Goal: Information Seeking & Learning: Learn about a topic

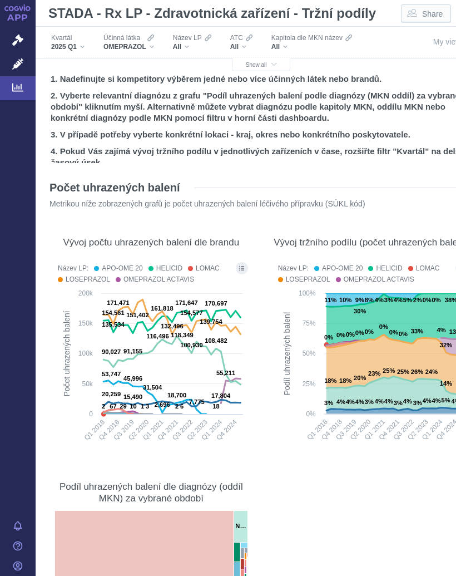
click at [272, 58] on button "Show all" at bounding box center [261, 64] width 59 height 13
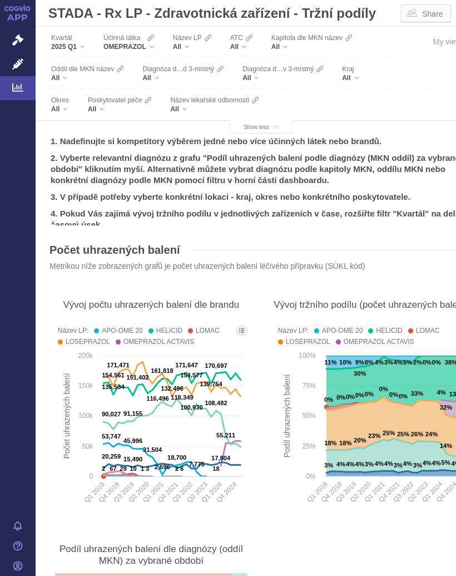
click at [107, 106] on div "All" at bounding box center [119, 109] width 63 height 9
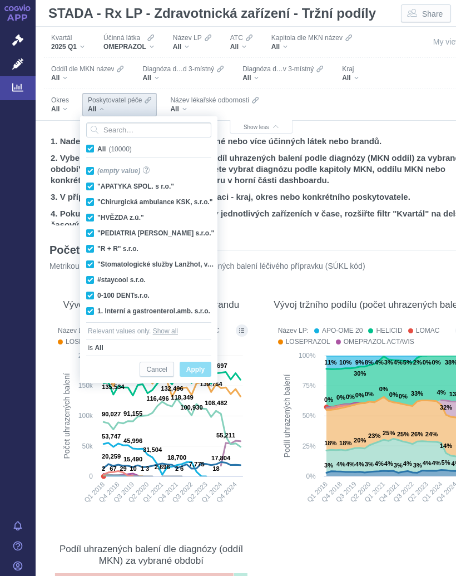
click at [97, 148] on span "All (10000)" at bounding box center [114, 149] width 35 height 8
click at [97, 148] on input "All (10000)" at bounding box center [100, 146] width 7 height 7
checkbox input "false"
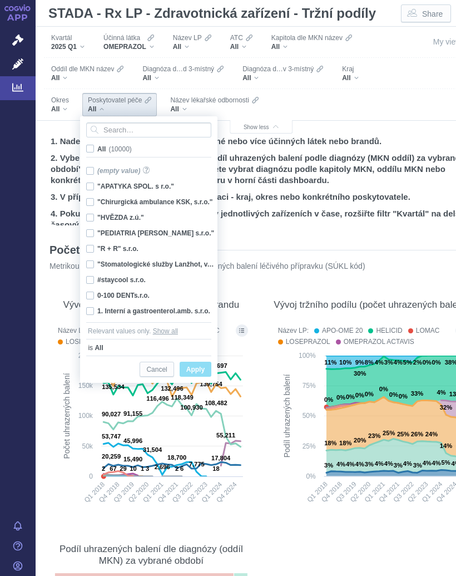
checkbox input "false"
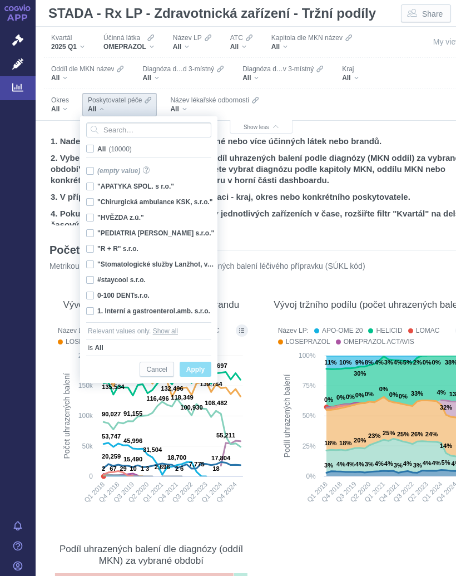
checkbox input "false"
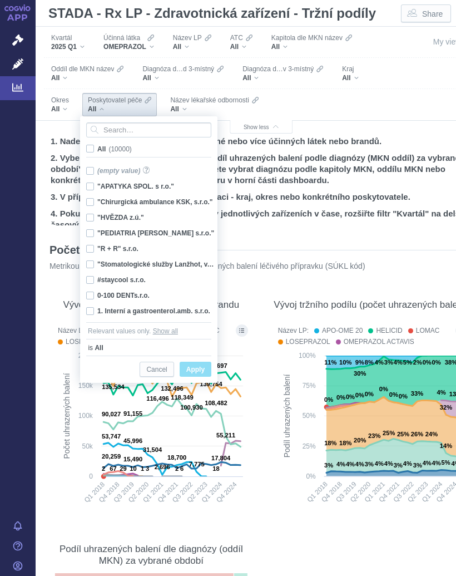
checkbox input "false"
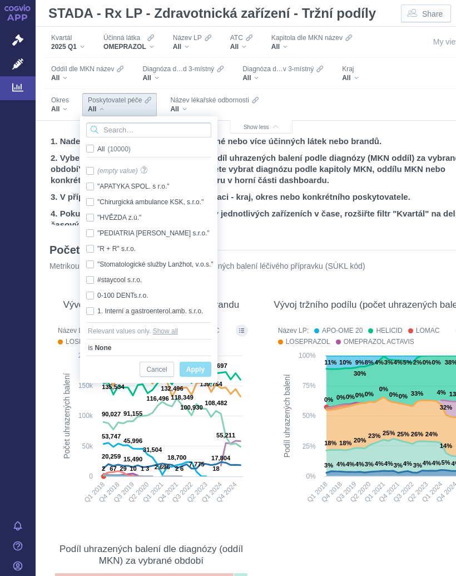
click at [126, 130] on input "Search attribute values" at bounding box center [148, 129] width 125 height 15
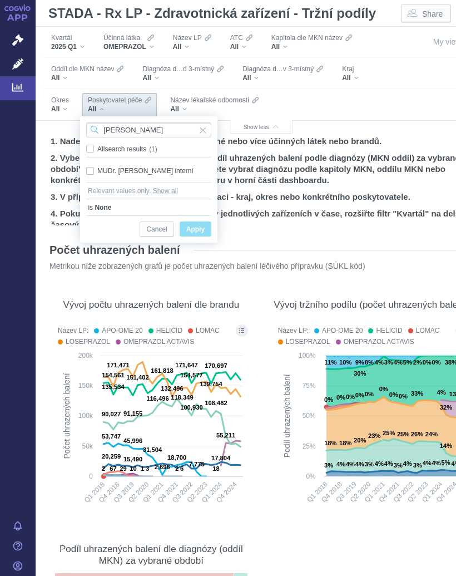
type input "[PERSON_NAME]"
click at [94, 168] on div "MUDr. [PERSON_NAME] interní Only" at bounding box center [149, 171] width 136 height 16
checkbox input "true"
click at [0, 0] on span "Only" at bounding box center [0, 0] width 0 height 0
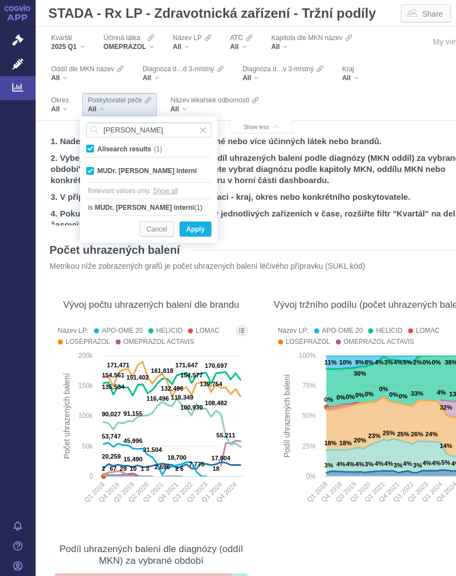
click at [205, 225] on span "Apply" at bounding box center [195, 230] width 18 height 14
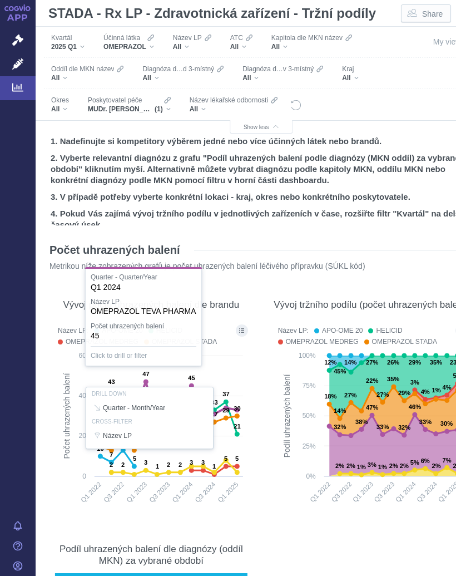
click at [250, 362] on div "Vývoj počtu uhrazených balení dle brandu Název LP: APO-OME 20 HELICID OMEPRAZOL…" at bounding box center [151, 399] width 209 height 239
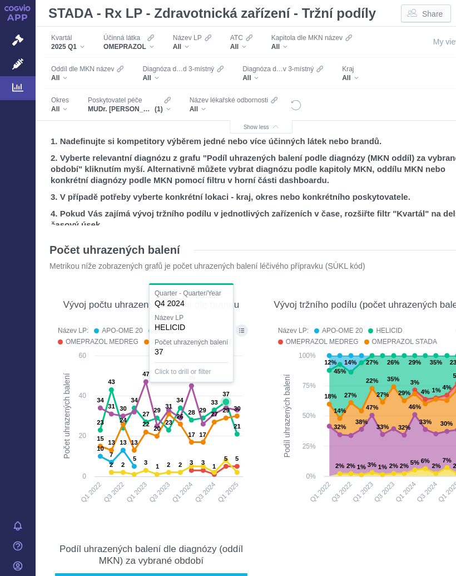
click at [223, 397] on text "37" at bounding box center [226, 394] width 7 height 7
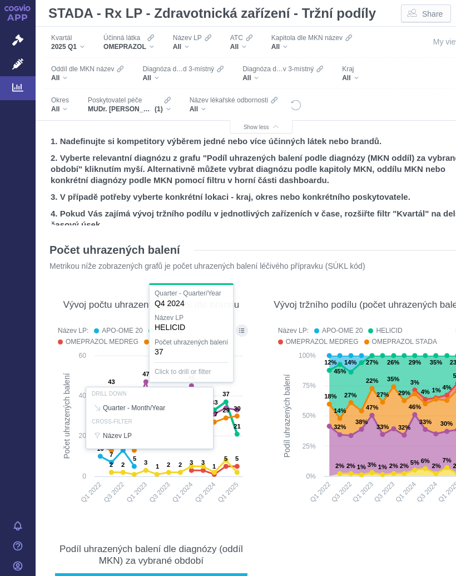
click at [267, 377] on div "Vývoj tržního podílu (počet uhrazených balení) Název LP: APO-OME 20 HELICID OME…" at bounding box center [371, 399] width 209 height 239
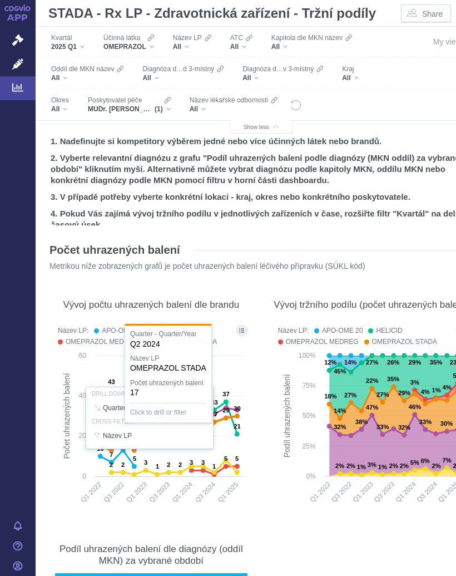
click at [258, 369] on section "Počet uhrazených balení Metrikou níže zobrazených grafů je počet uhrazených bal…" at bounding box center [261, 501] width 429 height 538
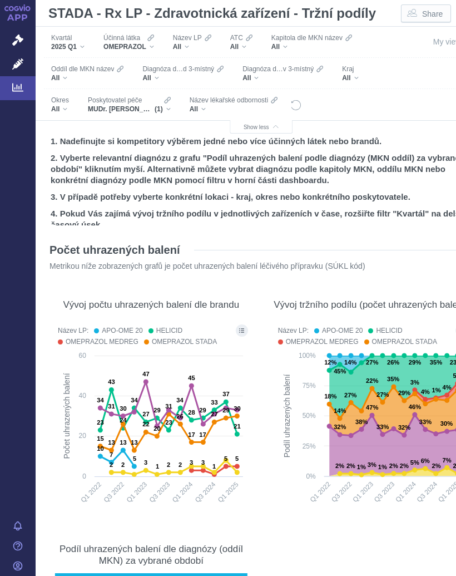
click at [160, 48] on div "Účinná [PERSON_NAME] OMEPRAZOL" at bounding box center [129, 42] width 62 height 23
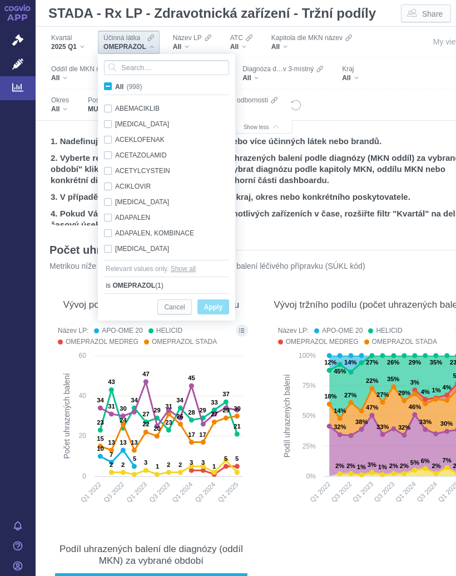
click at [115, 86] on span "All (998)" at bounding box center [128, 87] width 27 height 8
click at [115, 86] on input "All (998)" at bounding box center [118, 84] width 7 height 7
checkbox input "true"
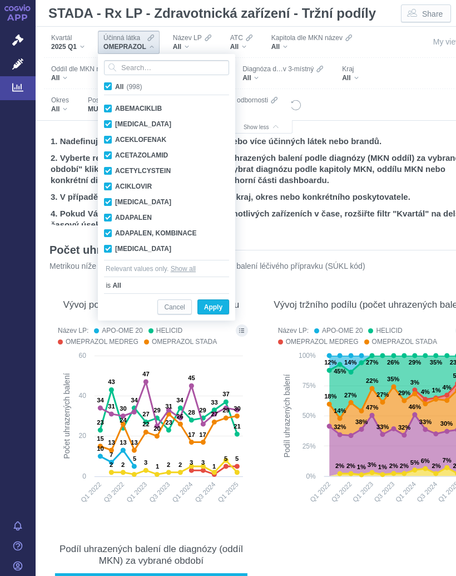
checkbox input "true"
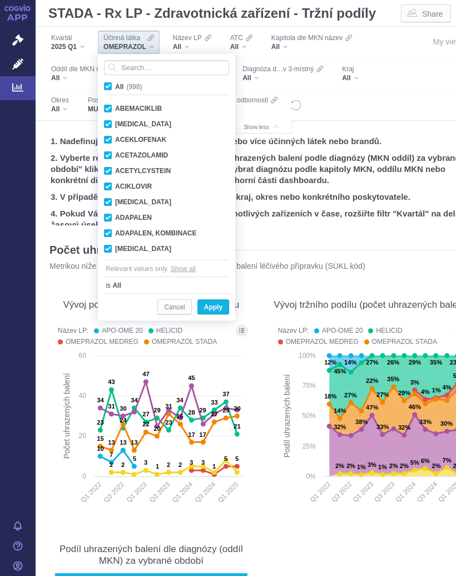
checkbox input "true"
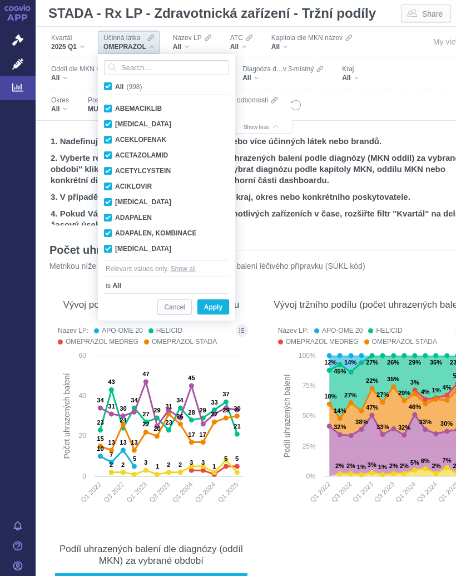
checkbox input "true"
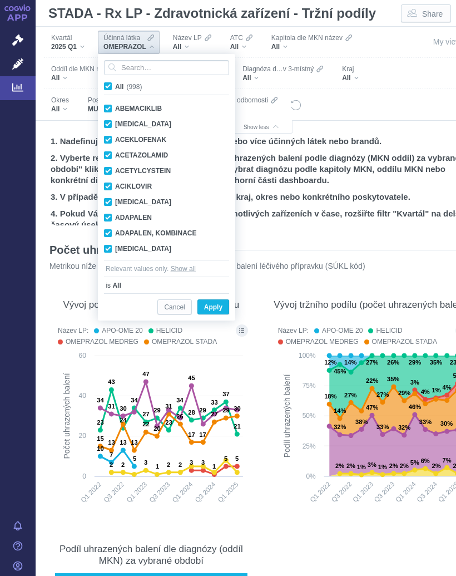
click at [115, 87] on input "All (998)" at bounding box center [118, 84] width 7 height 7
checkbox input "false"
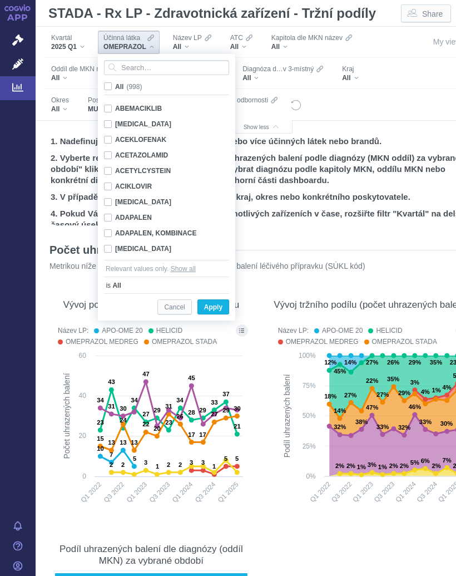
checkbox input "false"
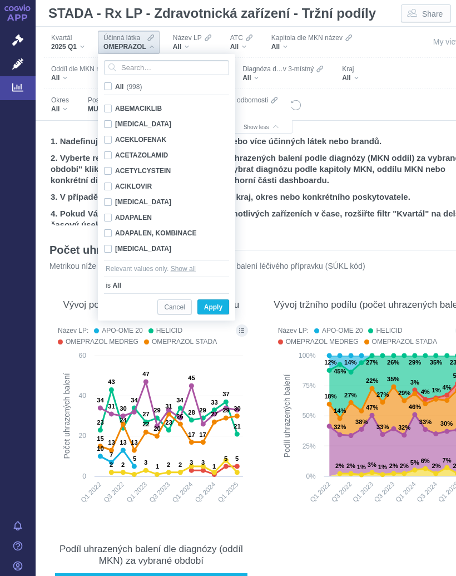
checkbox input "false"
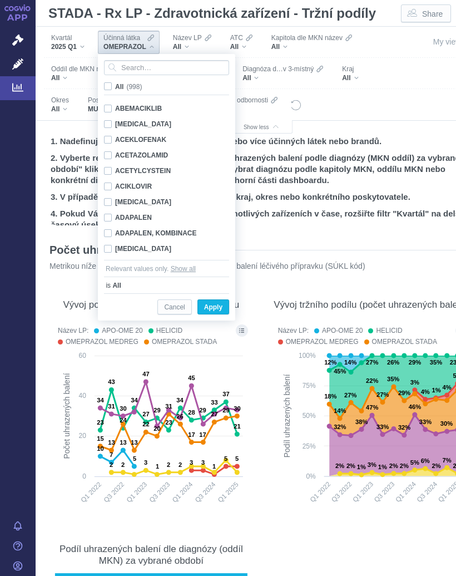
checkbox input "false"
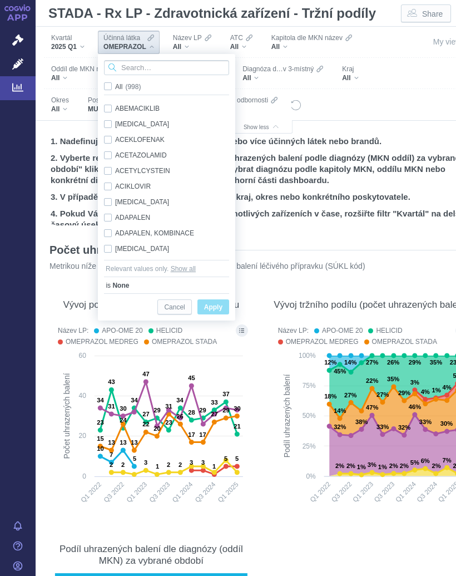
click at [153, 68] on input "Search attribute values" at bounding box center [166, 67] width 125 height 15
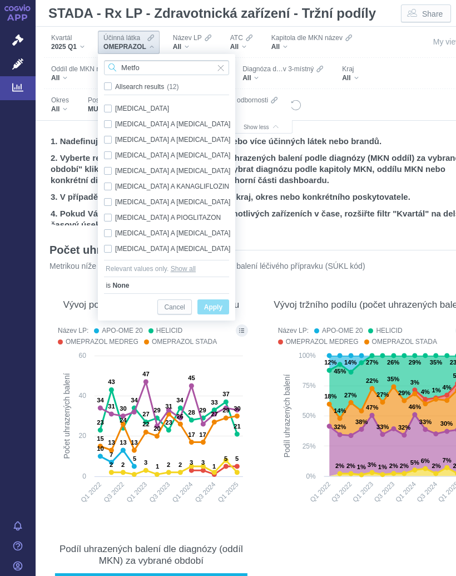
type input "Metfo"
click at [136, 109] on div "[MEDICAL_DATA] Only" at bounding box center [169, 109] width 140 height 16
checkbox input "true"
click at [212, 306] on span "Apply" at bounding box center [213, 308] width 18 height 14
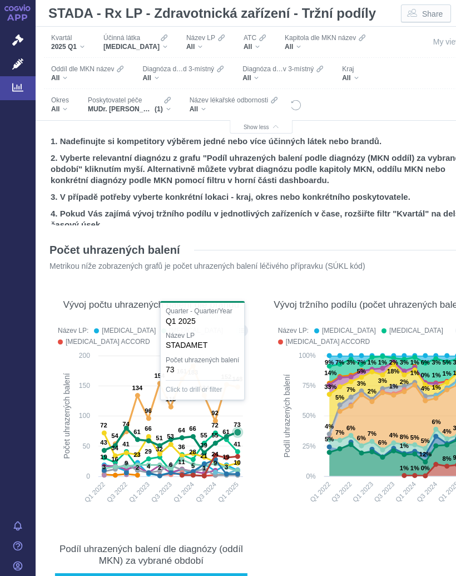
click at [238, 428] on icon at bounding box center [171, 440] width 134 height 24
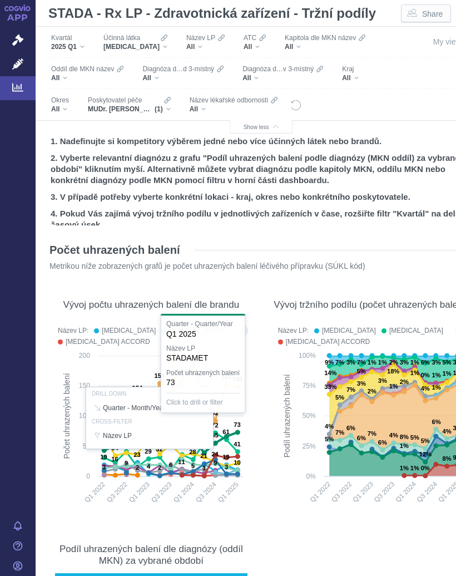
click at [274, 419] on rect at bounding box center [371, 432] width 195 height 164
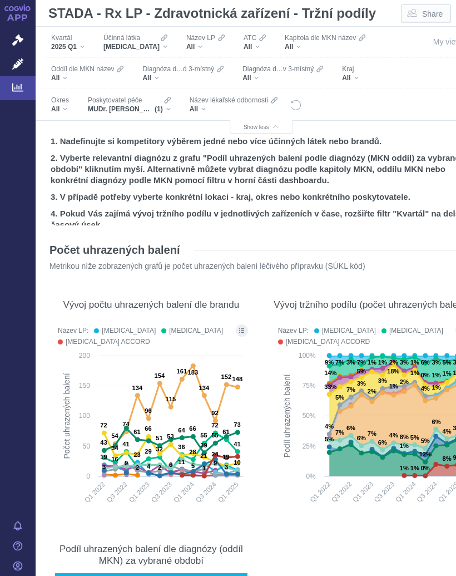
click at [149, 44] on div "[MEDICAL_DATA]" at bounding box center [136, 46] width 64 height 9
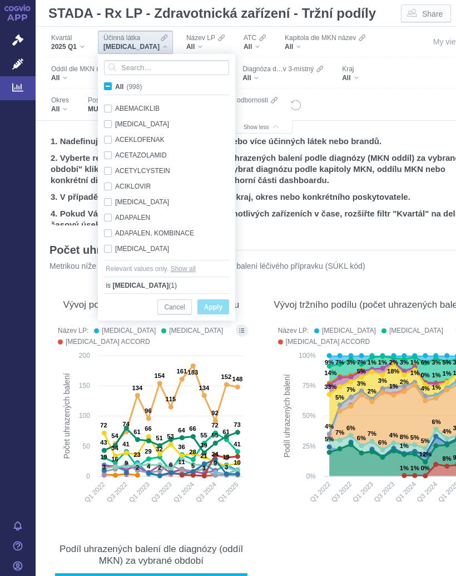
click at [115, 86] on span "All (998)" at bounding box center [128, 87] width 27 height 8
click at [115, 86] on input "All (998)" at bounding box center [118, 84] width 7 height 7
checkbox input "true"
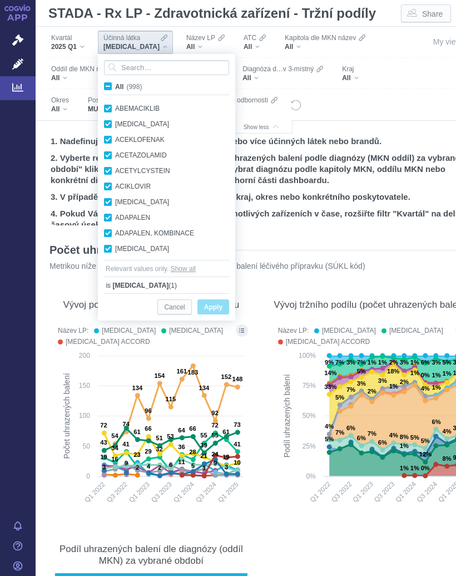
checkbox input "true"
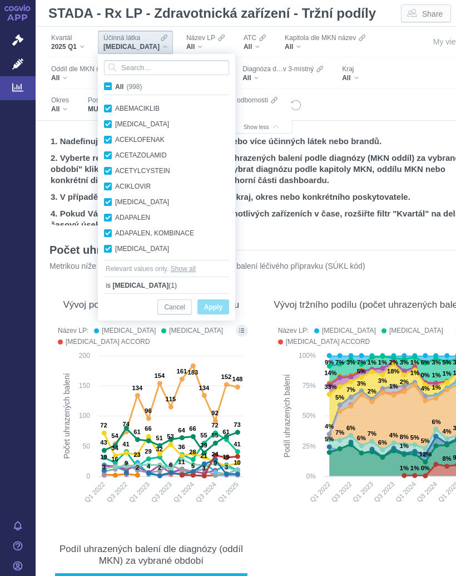
checkbox input "true"
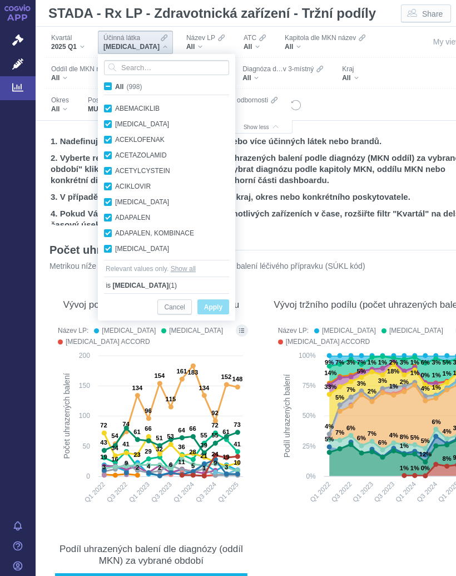
checkbox input "true"
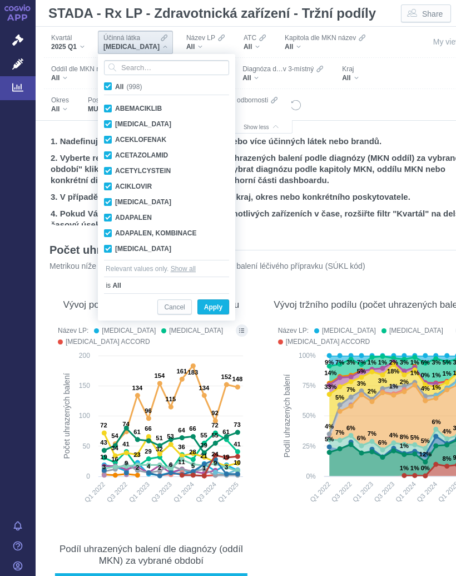
click at [116, 87] on input "All (998)" at bounding box center [118, 84] width 7 height 7
checkbox input "false"
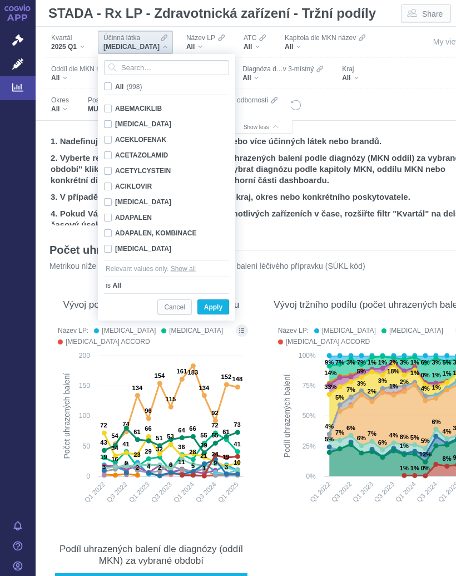
checkbox input "false"
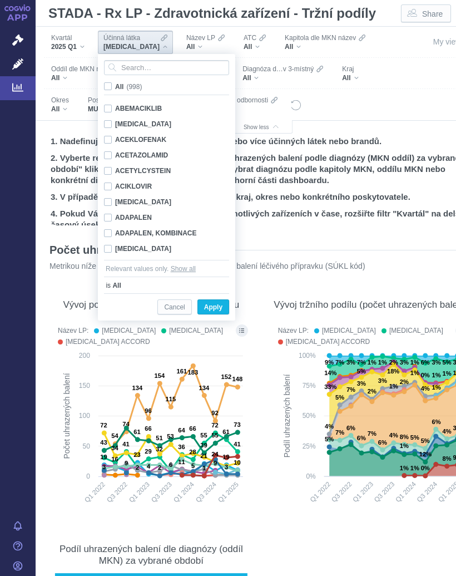
checkbox input "false"
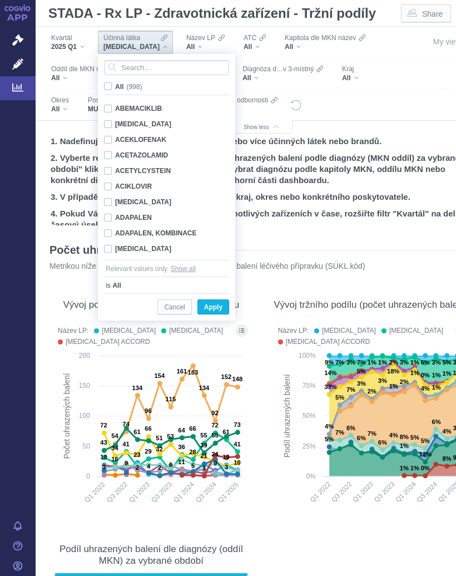
checkbox input "false"
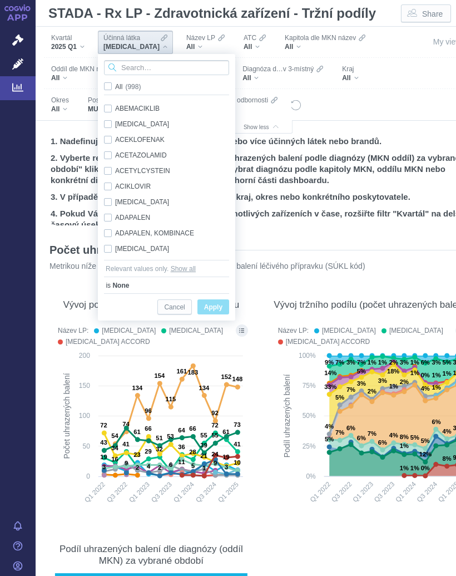
click at [158, 68] on input "Search attribute values" at bounding box center [166, 67] width 125 height 15
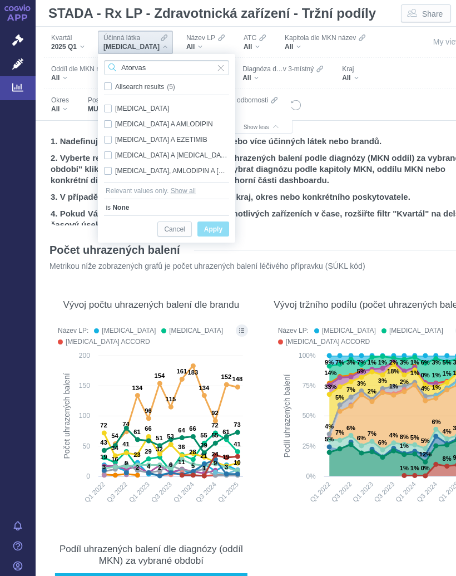
type input "Atorvas"
click at [188, 138] on div "[MEDICAL_DATA] A EZETIMIB Only" at bounding box center [167, 140] width 136 height 16
checkbox input "true"
click at [0, 0] on span "Only" at bounding box center [0, 0] width 0 height 0
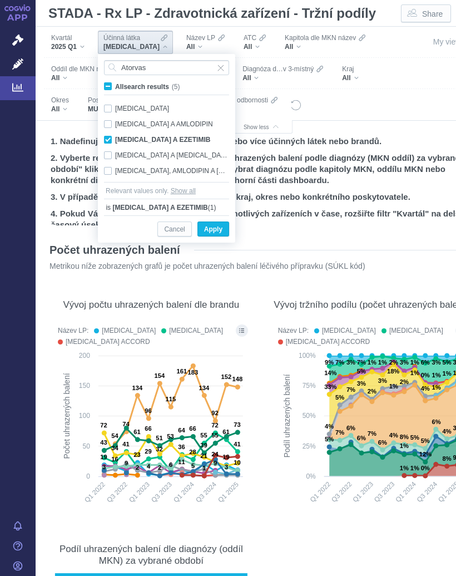
click at [217, 224] on span "Apply" at bounding box center [213, 230] width 18 height 14
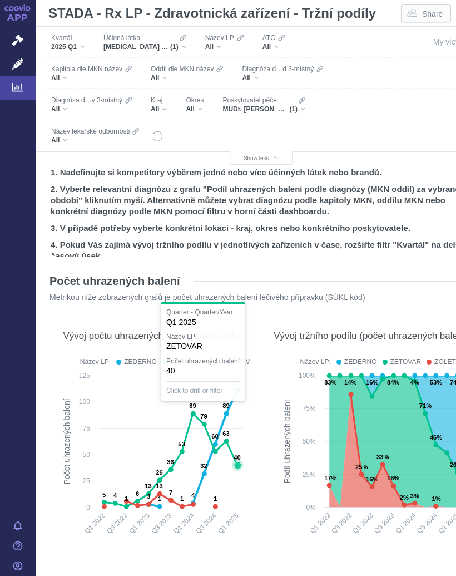
click at [239, 463] on icon at bounding box center [237, 465] width 7 height 7
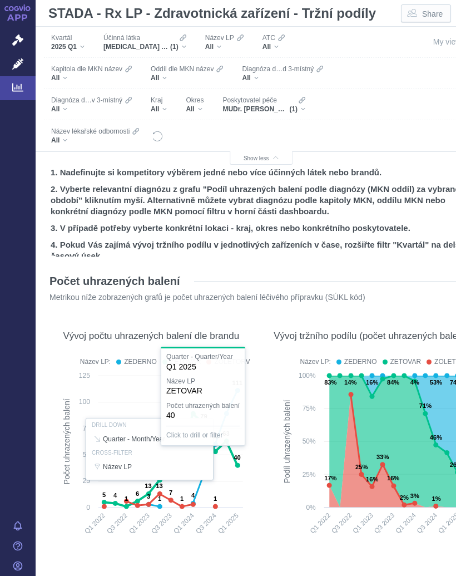
click at [263, 497] on section "Počet uhrazených balení Metrikou níže zobrazených grafů je počet uhrazených bal…" at bounding box center [261, 532] width 429 height 538
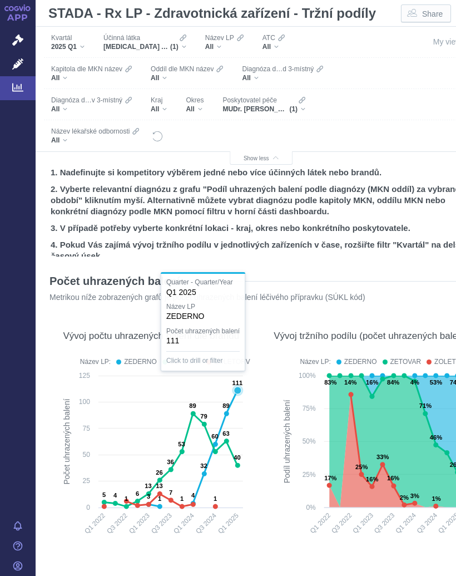
click at [237, 386] on text "111" at bounding box center [237, 383] width 11 height 7
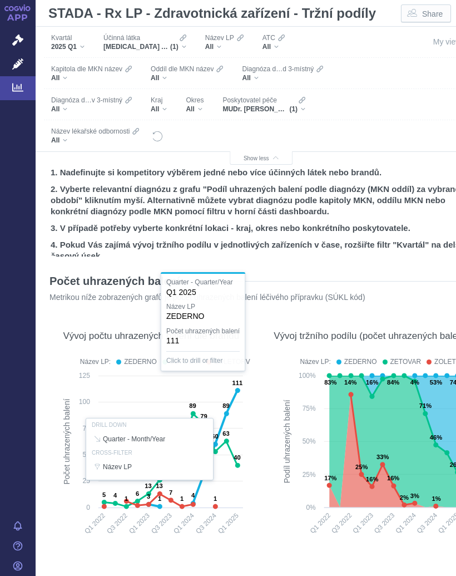
click at [192, 41] on div "Účinná [PERSON_NAME] [MEDICAL_DATA] A EZETIMIB (1)" at bounding box center [145, 42] width 94 height 23
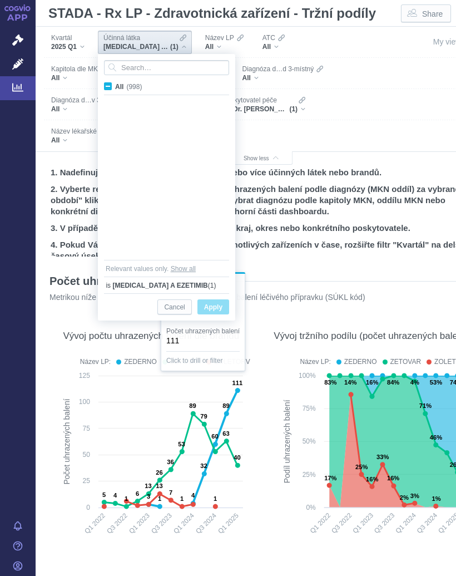
scroll to position [881, 0]
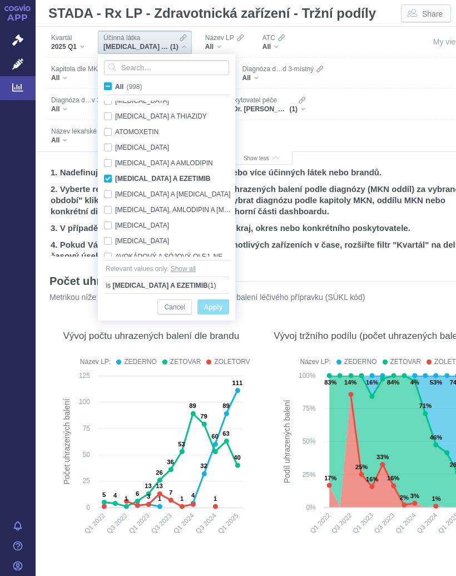
click at [111, 81] on label "All (998)" at bounding box center [124, 86] width 45 height 11
click at [115, 81] on input "All (998)" at bounding box center [118, 84] width 7 height 7
checkbox input "true"
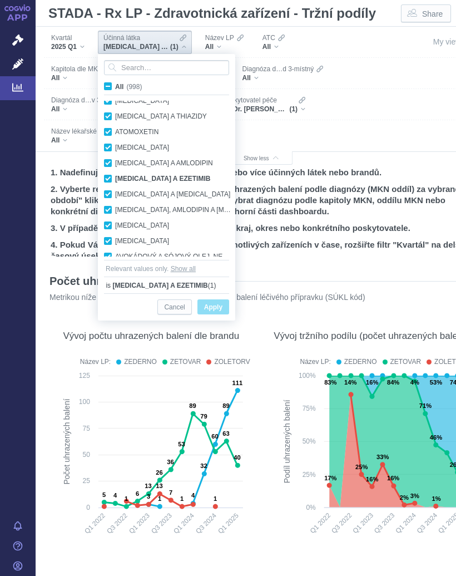
checkbox input "true"
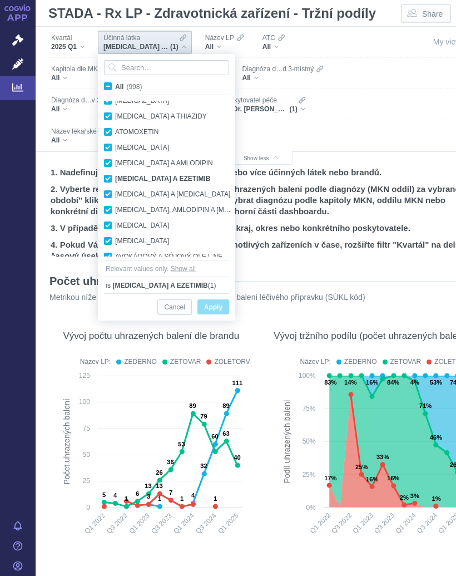
checkbox input "true"
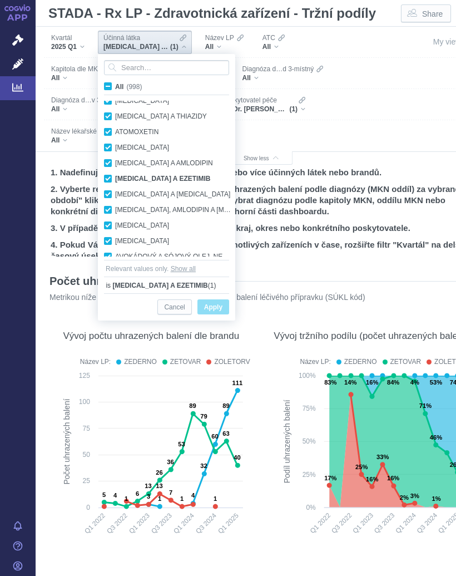
checkbox input "true"
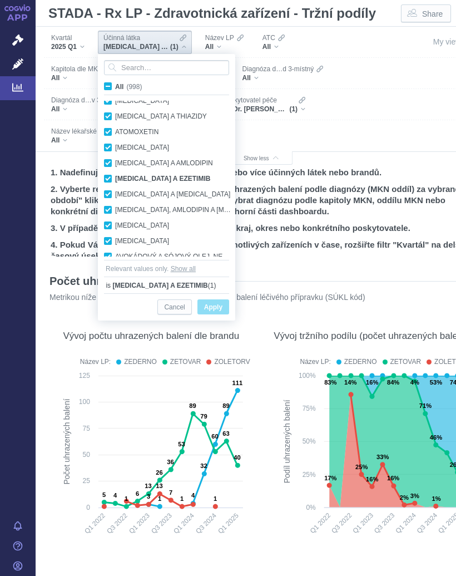
checkbox input "true"
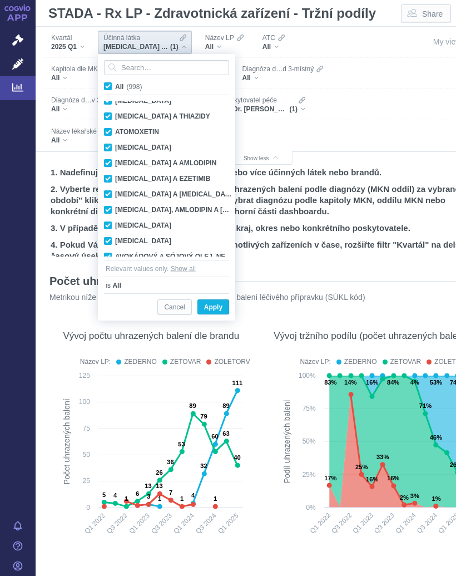
click at [117, 82] on input "All (998)" at bounding box center [118, 84] width 7 height 7
checkbox input "false"
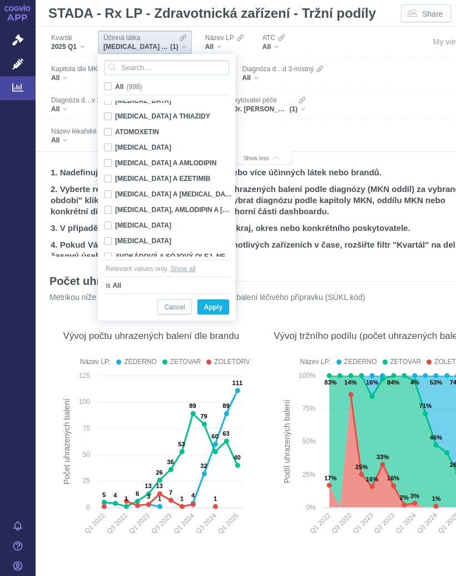
checkbox input "false"
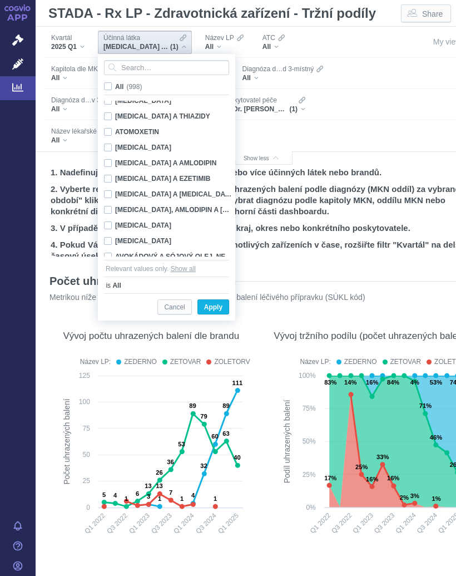
checkbox input "false"
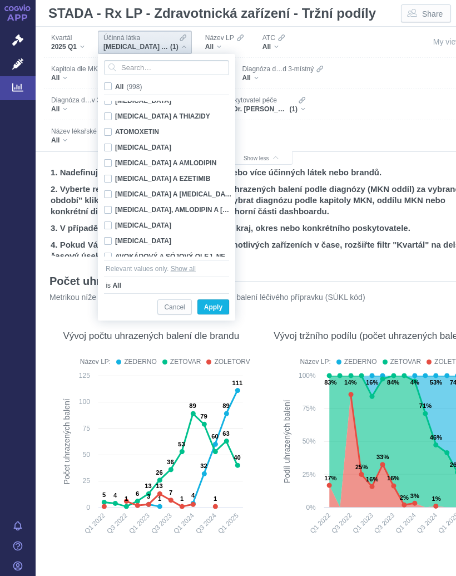
checkbox input "false"
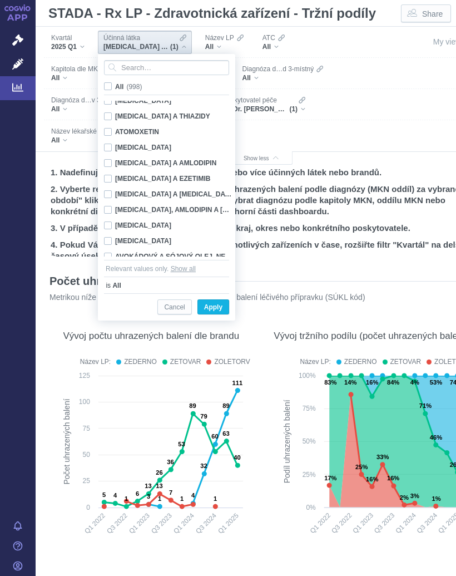
checkbox input "false"
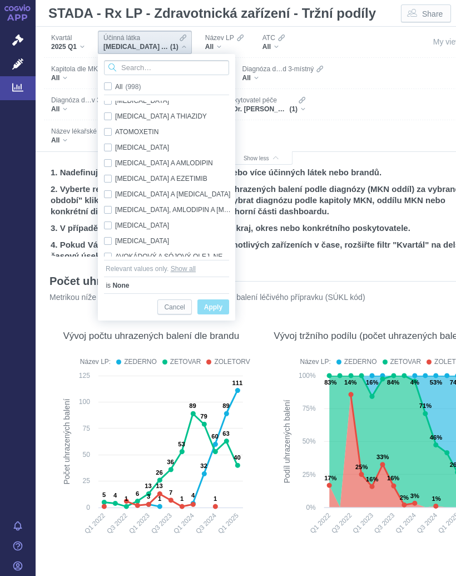
click at [155, 67] on input "Search attribute values" at bounding box center [166, 67] width 125 height 15
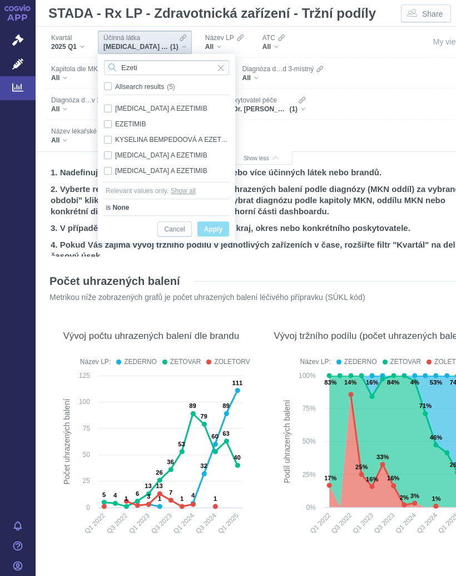
type input "Ezeti"
click at [111, 124] on div "EZETIMIB Only" at bounding box center [167, 124] width 136 height 16
checkbox input "true"
click at [0, 0] on span "Only" at bounding box center [0, 0] width 0 height 0
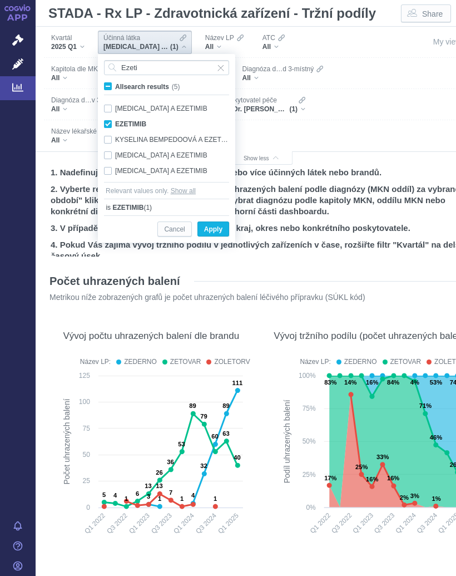
click at [223, 224] on button "Apply" at bounding box center [214, 229] width 32 height 15
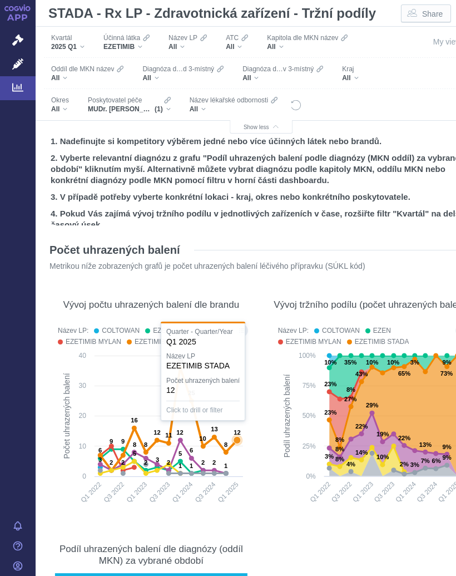
click at [141, 47] on div "EZETIMIB" at bounding box center [127, 46] width 46 height 9
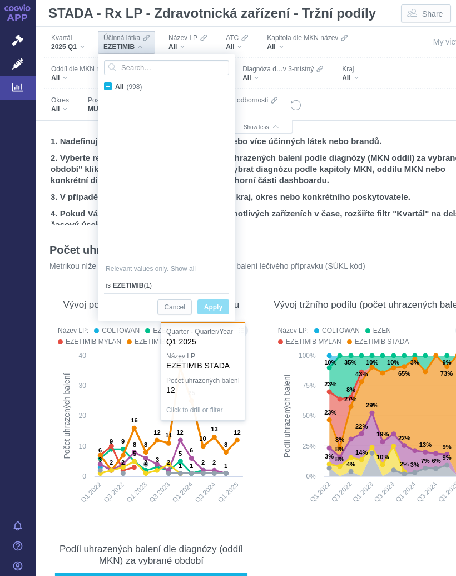
scroll to position [4232, 0]
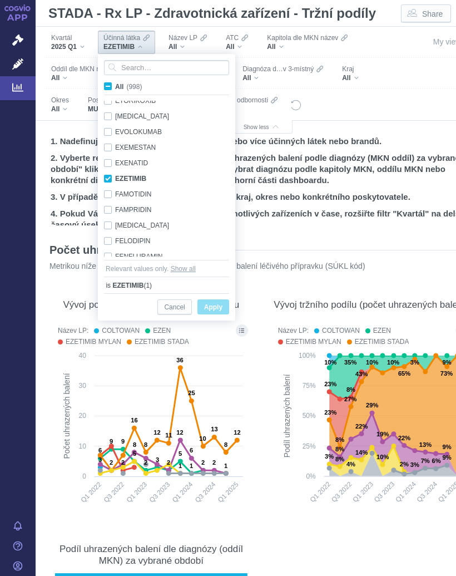
click at [115, 83] on span "All (998)" at bounding box center [128, 87] width 27 height 8
click at [115, 83] on input "All (998)" at bounding box center [118, 84] width 7 height 7
checkbox input "true"
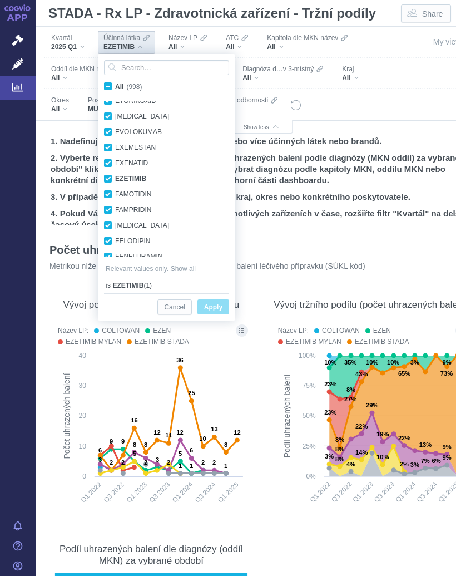
checkbox input "true"
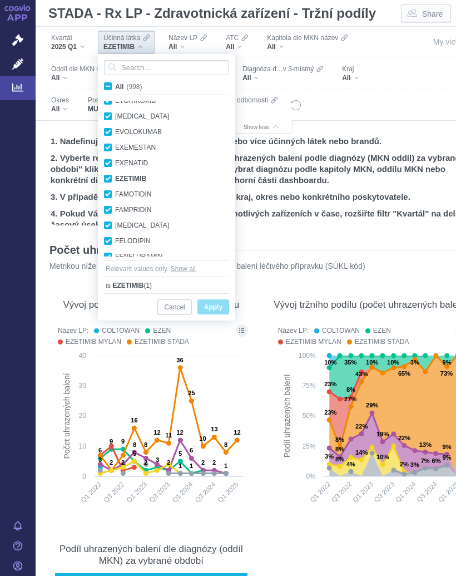
checkbox input "true"
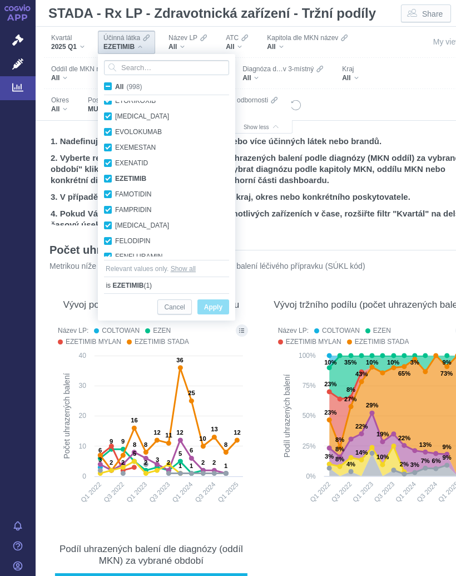
checkbox input "true"
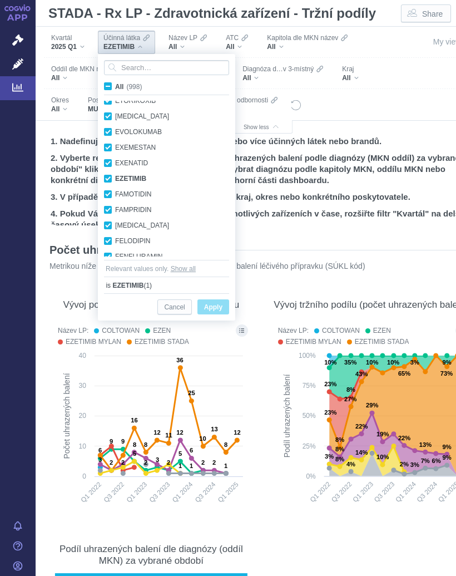
checkbox input "true"
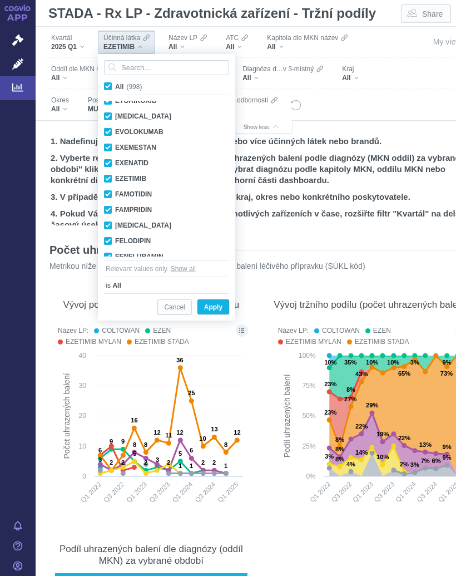
click at [114, 88] on label "All (998)" at bounding box center [124, 86] width 45 height 11
click at [115, 88] on input "All (998)" at bounding box center [118, 84] width 7 height 7
checkbox input "false"
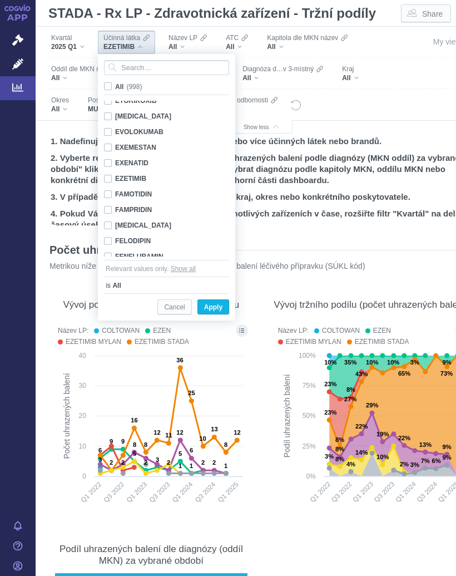
checkbox input "false"
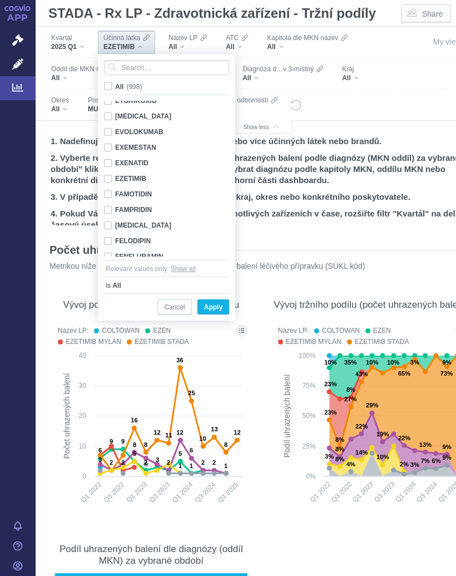
checkbox input "false"
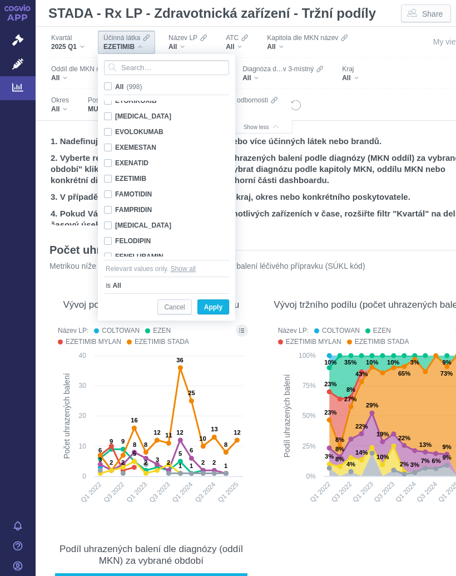
checkbox input "false"
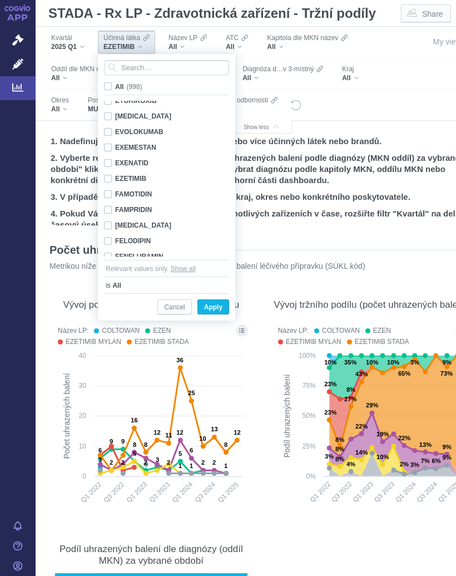
checkbox input "false"
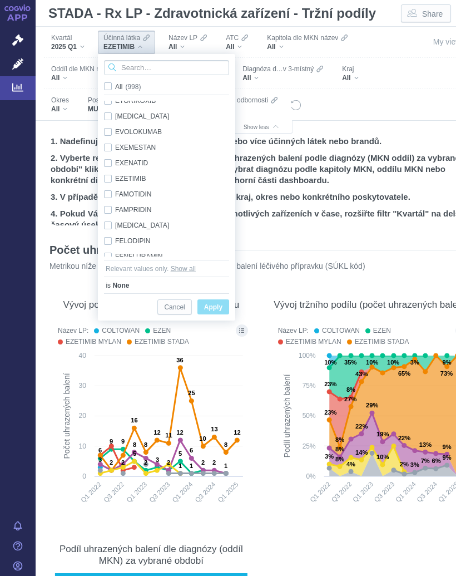
click at [154, 65] on input "Search attribute values" at bounding box center [166, 67] width 125 height 15
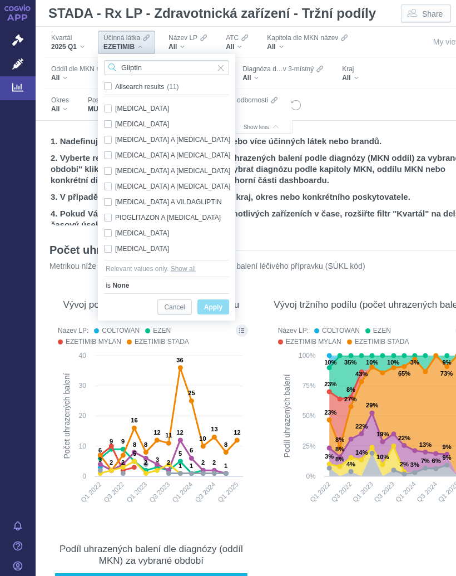
type input "Gliptin"
click at [184, 182] on div "[MEDICAL_DATA] A [MEDICAL_DATA] Only" at bounding box center [169, 187] width 140 height 16
checkbox input "true"
click at [221, 304] on span "Apply" at bounding box center [213, 308] width 18 height 14
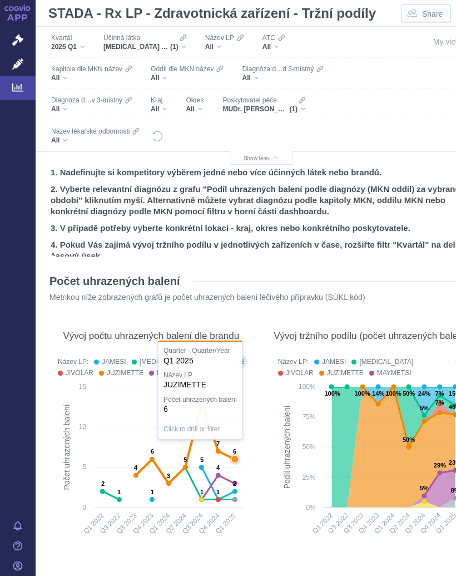
click at [233, 454] on text "6" at bounding box center [234, 451] width 3 height 7
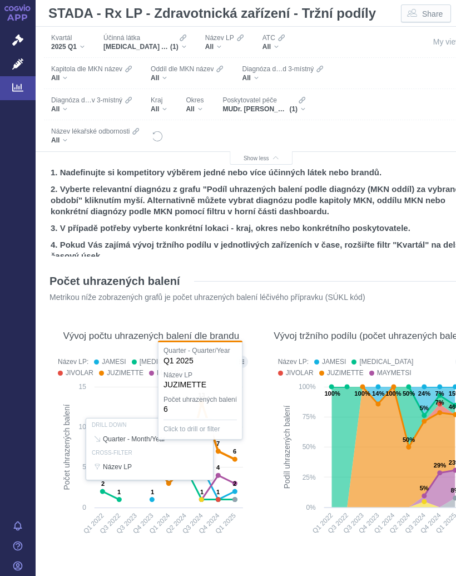
click at [177, 37] on div "Účinná látka" at bounding box center [145, 37] width 83 height 9
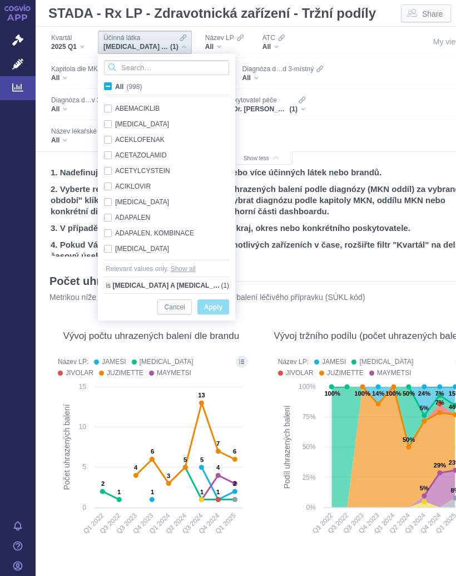
click at [160, 66] on input "Search attribute values" at bounding box center [166, 67] width 125 height 15
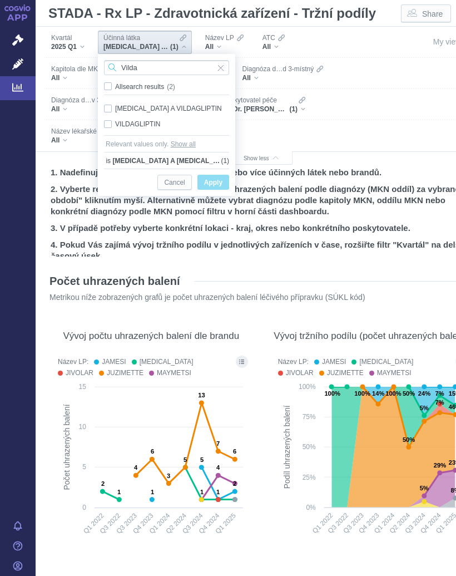
type input "Vilda"
click at [196, 102] on div "[MEDICAL_DATA] A VILDAGLIPTIN Only" at bounding box center [167, 109] width 136 height 16
checkbox input "true"
click at [0, 0] on span "Only" at bounding box center [0, 0] width 0 height 0
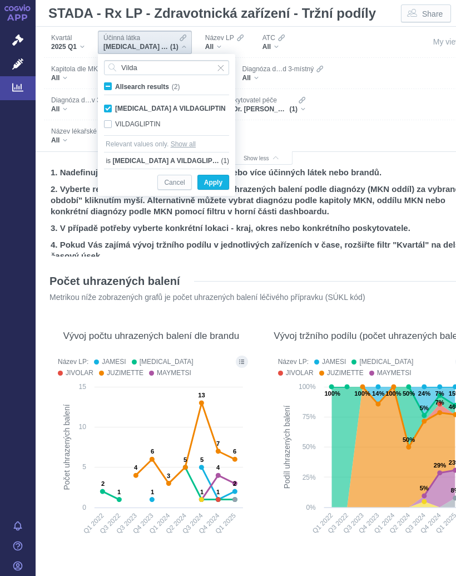
click at [218, 178] on span "Apply" at bounding box center [213, 183] width 18 height 14
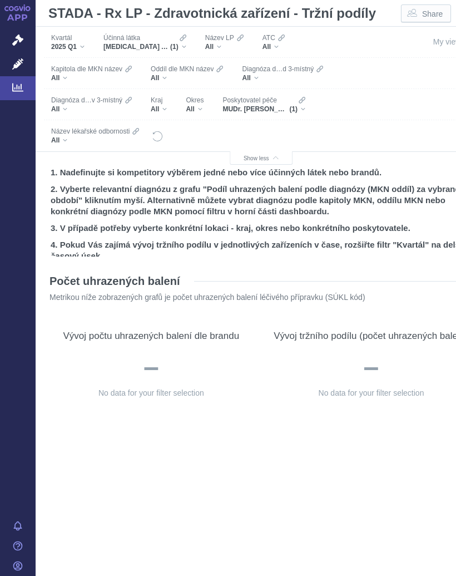
click at [186, 42] on div "[MEDICAL_DATA] A VILDAGLIPTIN (1)" at bounding box center [145, 46] width 83 height 9
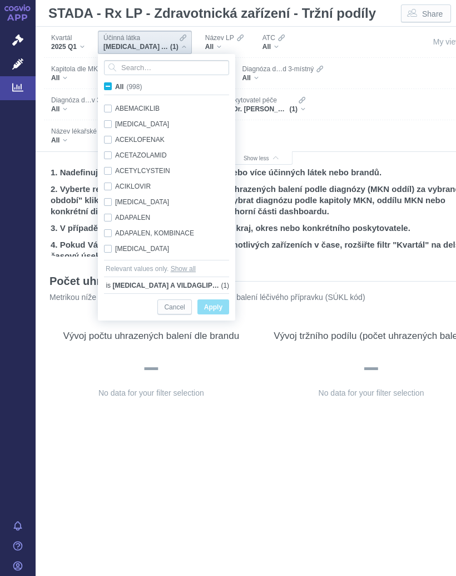
click at [154, 65] on input "Search attribute values" at bounding box center [166, 67] width 125 height 15
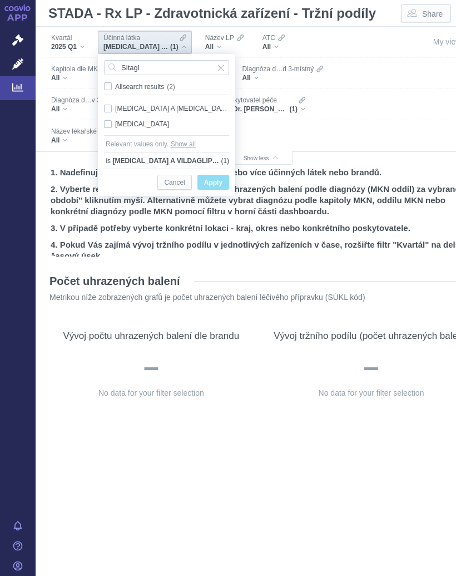
type input "Sitagl"
click at [138, 119] on div "[MEDICAL_DATA] Only" at bounding box center [167, 124] width 136 height 16
checkbox input "true"
click at [0, 0] on span "Only" at bounding box center [0, 0] width 0 height 0
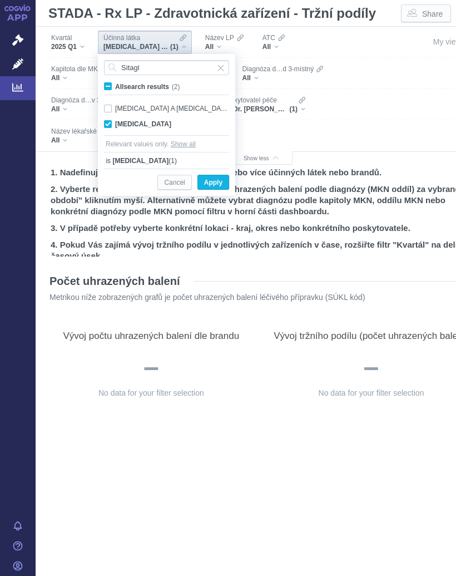
click at [214, 181] on span "Apply" at bounding box center [213, 183] width 18 height 14
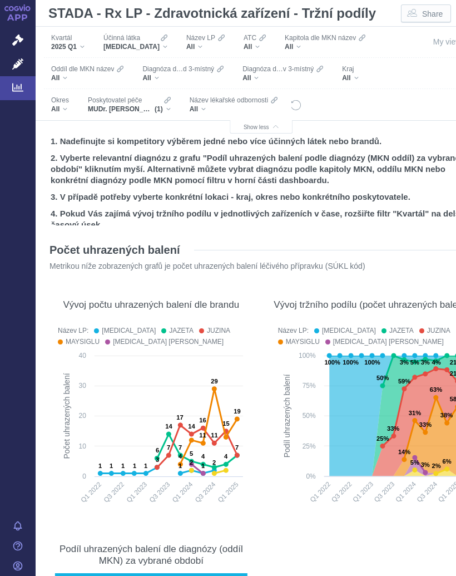
click at [238, 415] on icon at bounding box center [208, 427] width 57 height 76
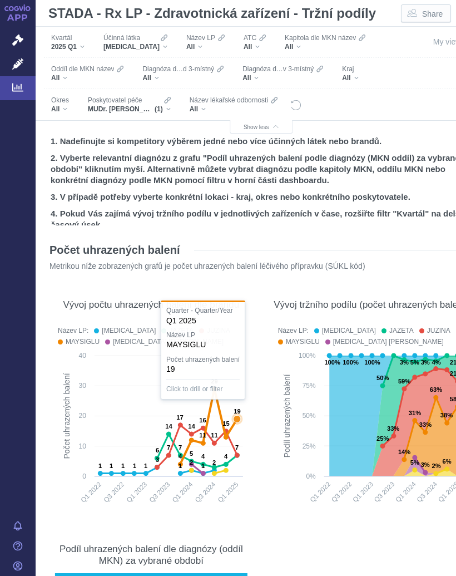
click at [238, 413] on icon at bounding box center [208, 427] width 57 height 76
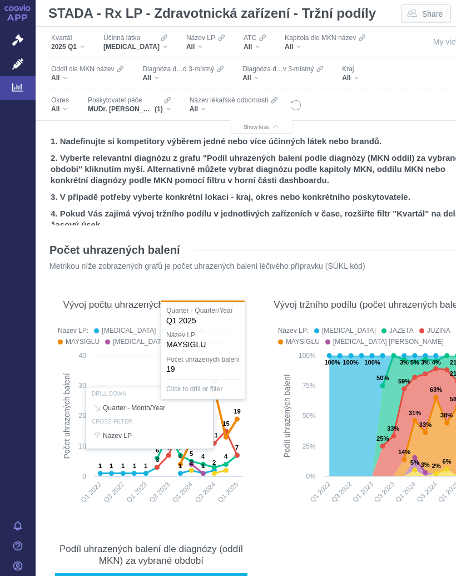
click at [151, 44] on div "[MEDICAL_DATA]" at bounding box center [136, 46] width 64 height 9
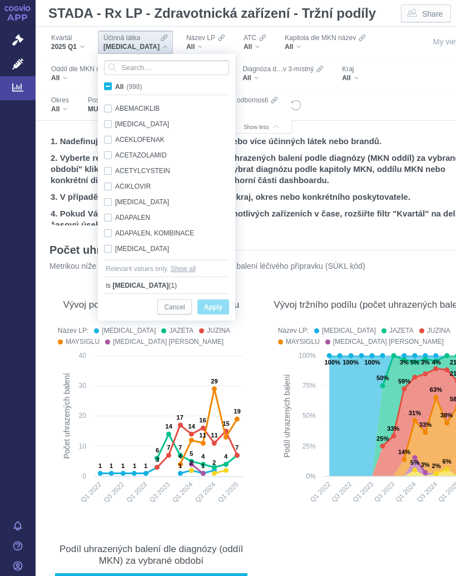
click at [112, 90] on label "All (998)" at bounding box center [124, 86] width 45 height 11
click at [115, 88] on input "All (998)" at bounding box center [118, 84] width 7 height 7
checkbox input "true"
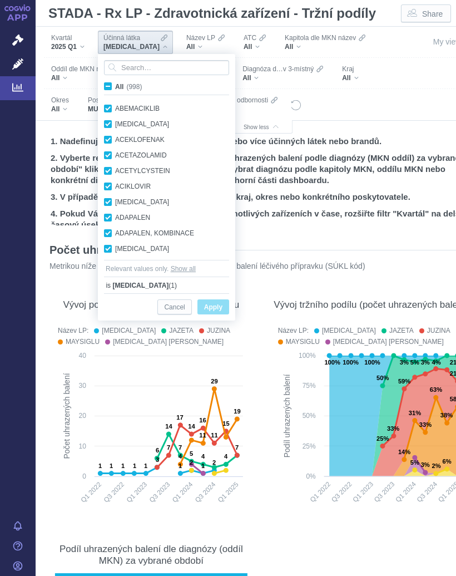
checkbox input "true"
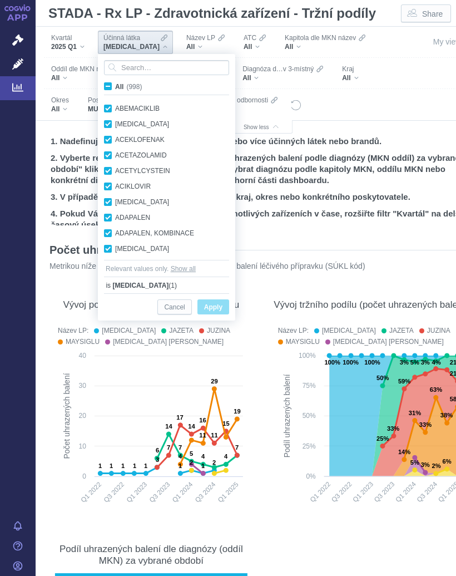
checkbox input "true"
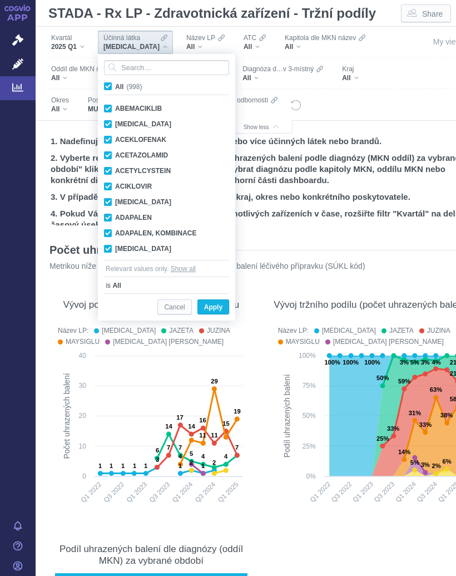
click at [112, 90] on label "All (998)" at bounding box center [124, 86] width 45 height 11
click at [115, 88] on input "All (998)" at bounding box center [118, 84] width 7 height 7
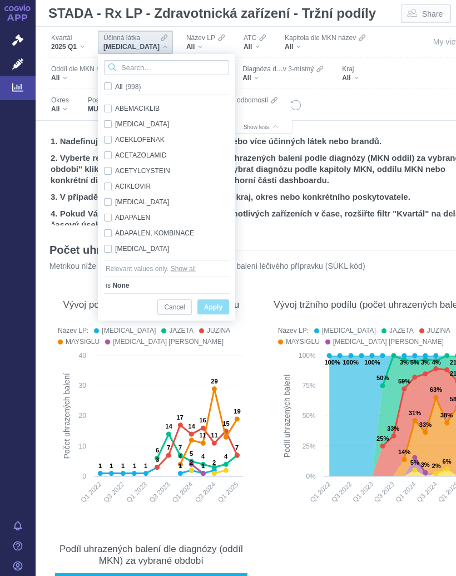
click at [149, 64] on input "Search attribute values" at bounding box center [166, 67] width 125 height 15
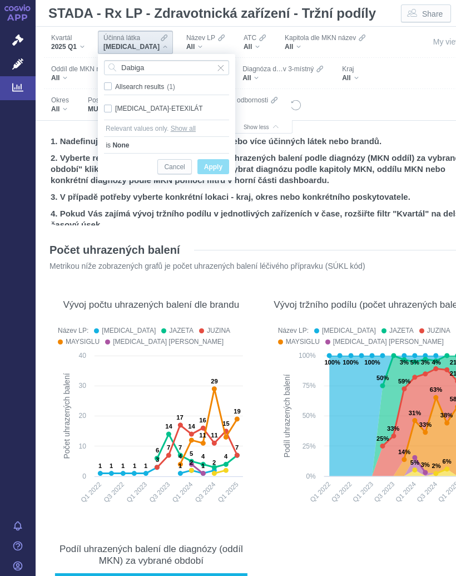
click at [160, 103] on div "[MEDICAL_DATA]-ETEXILÁT Only" at bounding box center [167, 109] width 136 height 16
click at [0, 0] on span "Only" at bounding box center [0, 0] width 0 height 0
click at [210, 168] on span "Apply" at bounding box center [213, 167] width 18 height 14
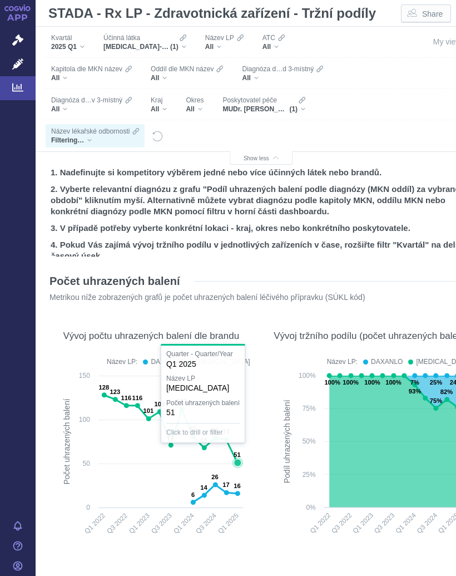
click at [236, 460] on icon at bounding box center [237, 462] width 7 height 7
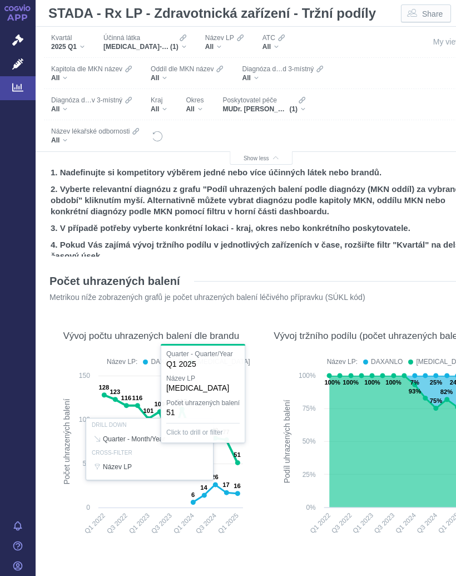
click at [185, 47] on div "[MEDICAL_DATA]-ETEXILÁT (1)" at bounding box center [145, 46] width 83 height 9
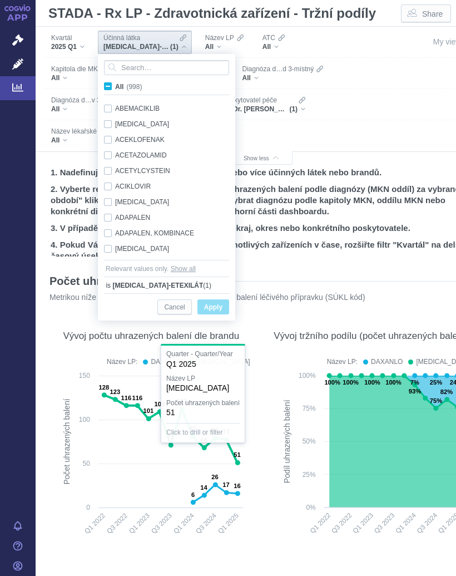
scroll to position [2658, 0]
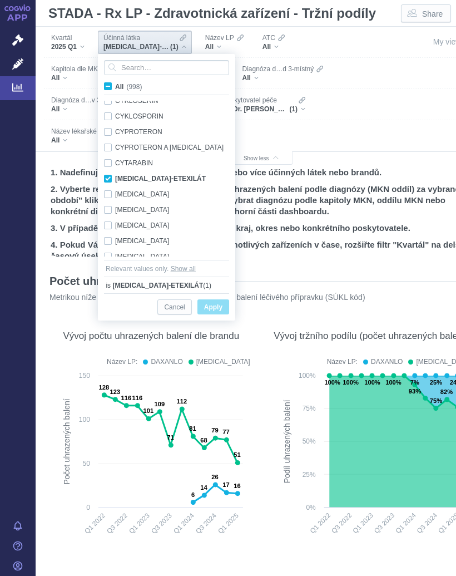
click at [115, 87] on span "All (998)" at bounding box center [128, 87] width 27 height 8
click at [115, 87] on input "All (998)" at bounding box center [118, 84] width 7 height 7
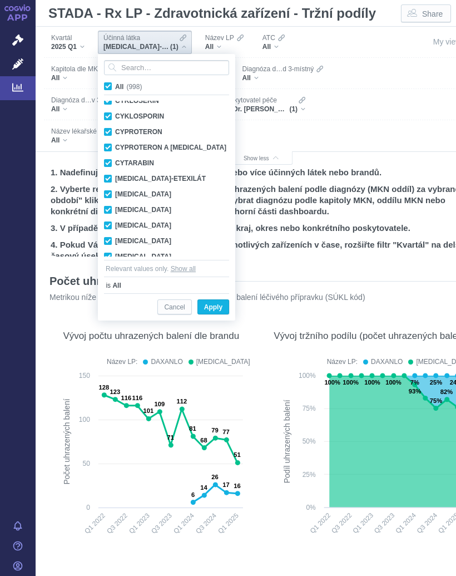
click at [112, 84] on label "All (998)" at bounding box center [124, 86] width 45 height 11
click at [115, 84] on input "All (998)" at bounding box center [118, 84] width 7 height 7
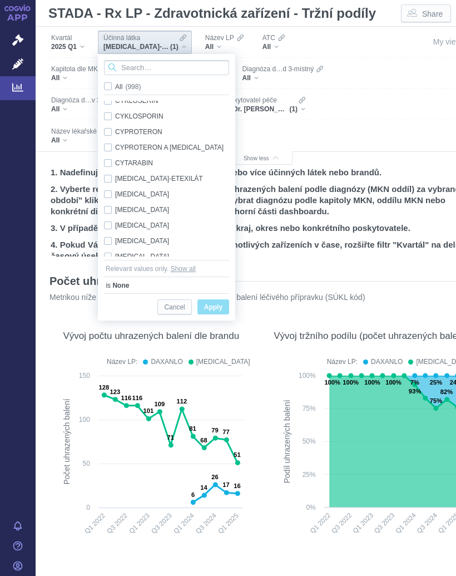
click at [159, 65] on input "Search attribute values" at bounding box center [166, 67] width 125 height 15
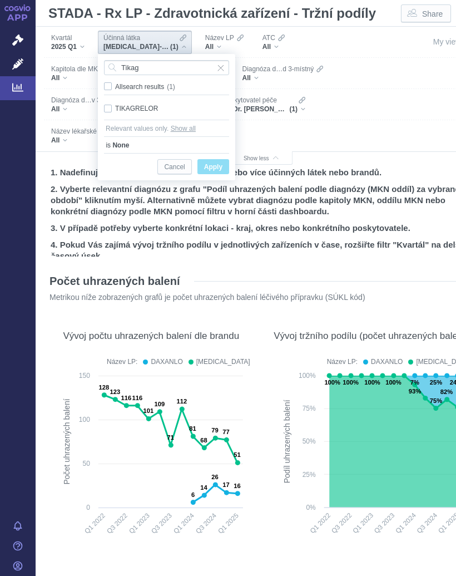
click at [144, 109] on div "TIKAGRELOR Only" at bounding box center [167, 109] width 136 height 16
click at [0, 0] on span "Only" at bounding box center [0, 0] width 0 height 0
click at [214, 165] on span "Apply" at bounding box center [213, 167] width 18 height 14
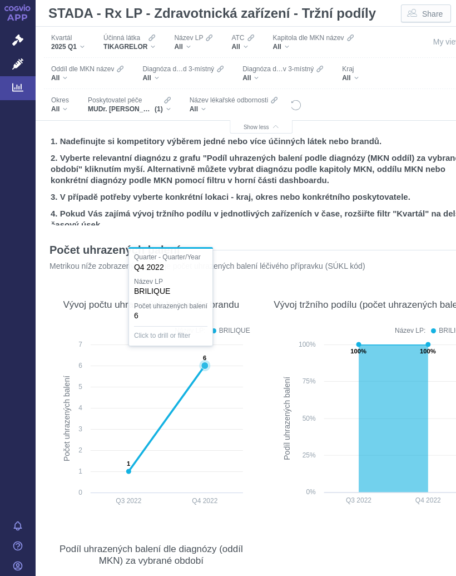
click at [206, 367] on icon at bounding box center [205, 365] width 7 height 7
click at [167, 105] on div "MUDr. [PERSON_NAME] interní (1)" at bounding box center [129, 109] width 83 height 9
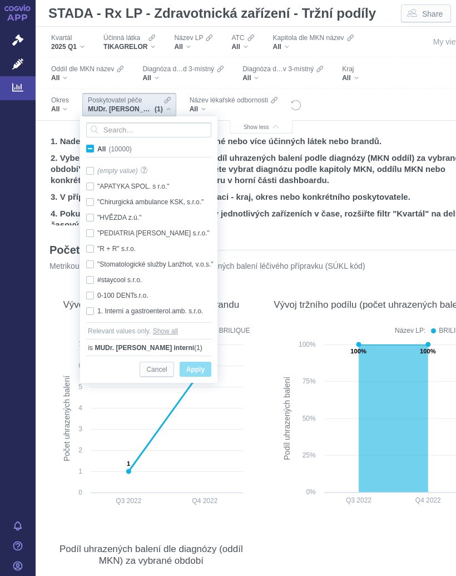
click at [95, 145] on label "All (10000)" at bounding box center [111, 148] width 53 height 11
click at [97, 145] on input "All (10000)" at bounding box center [100, 146] width 7 height 7
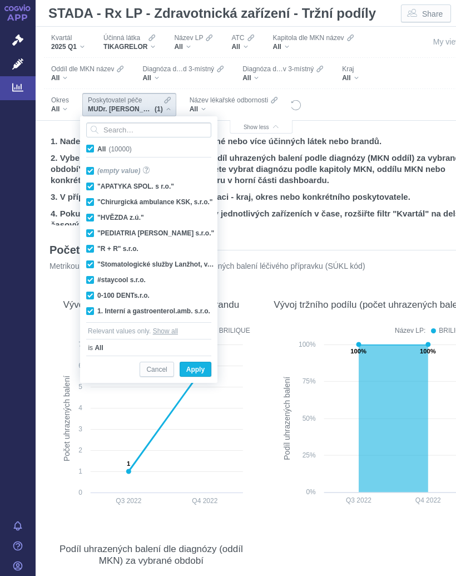
click at [95, 143] on label "All (10000)" at bounding box center [111, 148] width 53 height 11
click at [97, 143] on input "All (10000)" at bounding box center [100, 146] width 7 height 7
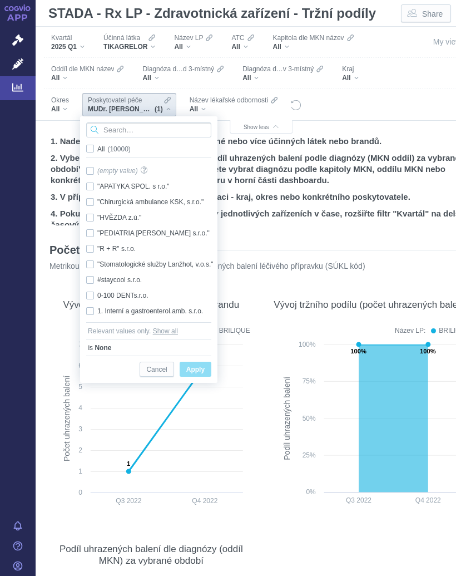
click at [131, 126] on input "Search attribute values" at bounding box center [148, 129] width 125 height 15
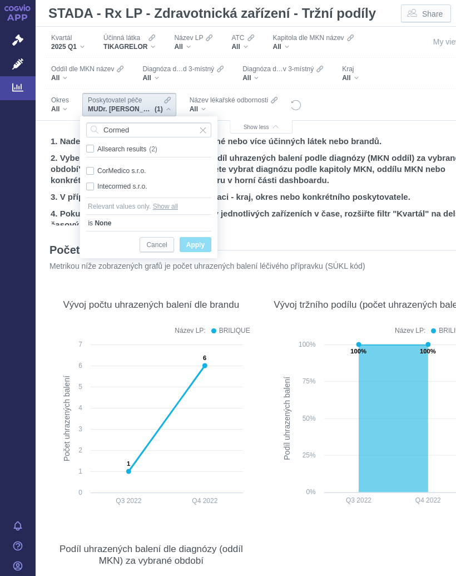
click at [127, 165] on div "CorMedico s.r.o. Only" at bounding box center [149, 171] width 136 height 16
click at [0, 0] on span "Only" at bounding box center [0, 0] width 0 height 0
click at [197, 242] on span "Apply" at bounding box center [195, 245] width 18 height 14
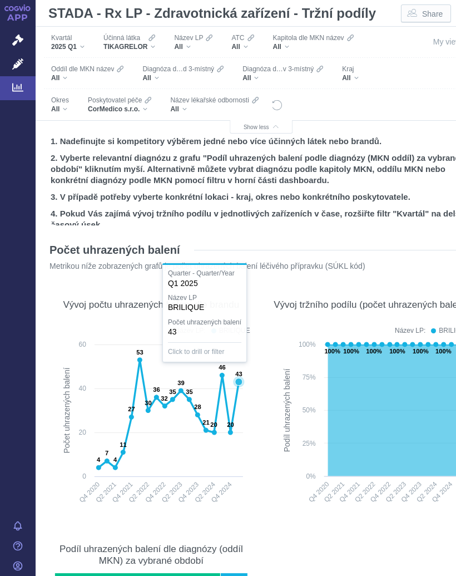
click at [240, 381] on icon at bounding box center [238, 382] width 7 height 7
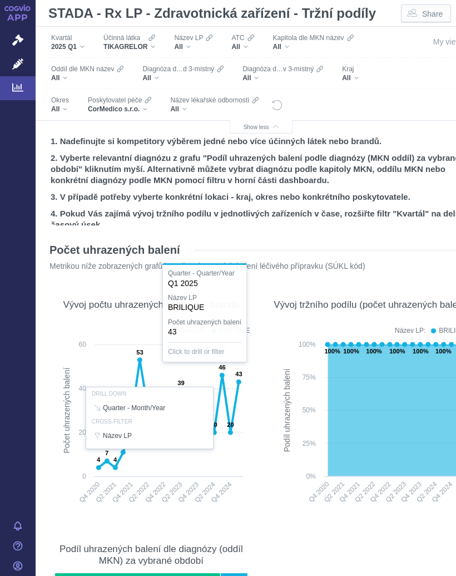
click at [157, 40] on div "Účinná [PERSON_NAME] TIKAGRELOR" at bounding box center [129, 42] width 63 height 23
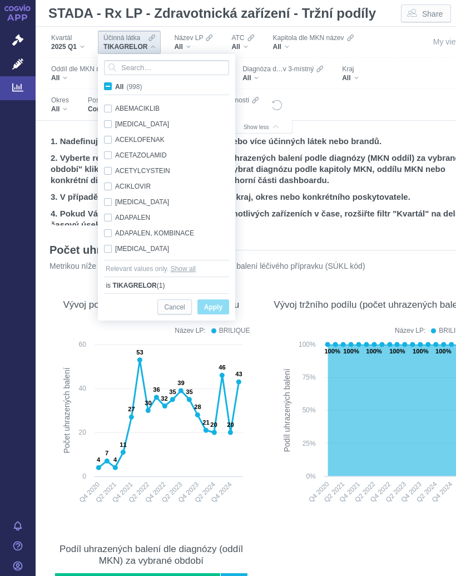
click at [116, 87] on input "All (998)" at bounding box center [118, 84] width 7 height 7
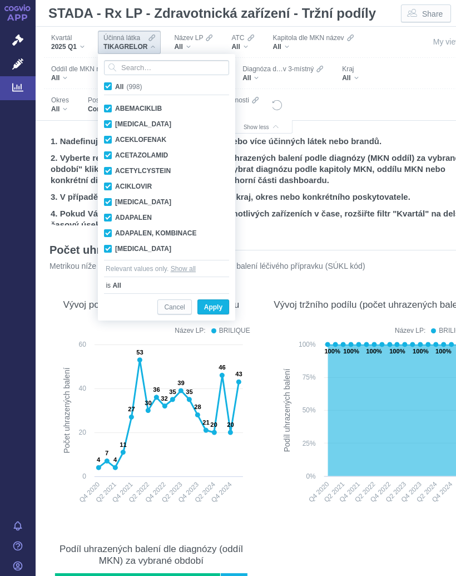
click at [114, 86] on label "All (998)" at bounding box center [124, 86] width 45 height 11
click at [115, 86] on input "All (998)" at bounding box center [118, 84] width 7 height 7
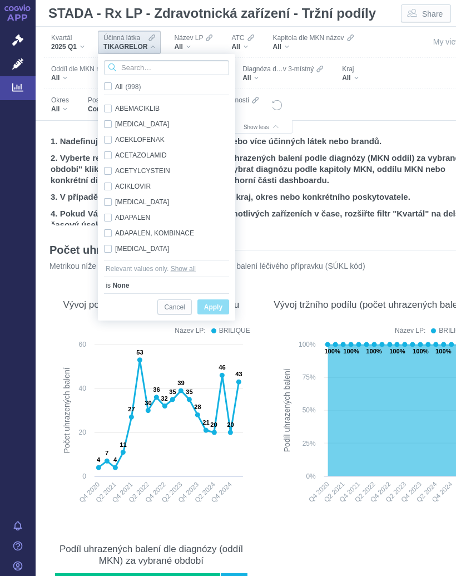
click at [159, 66] on input "Search attribute values" at bounding box center [166, 67] width 125 height 15
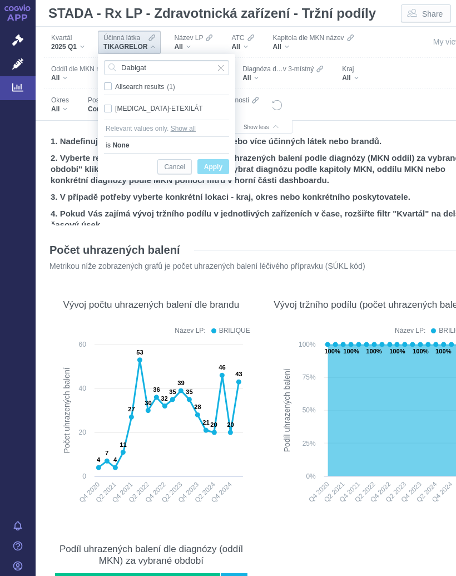
click at [171, 106] on div "[MEDICAL_DATA]-ETEXILÁT Only" at bounding box center [167, 109] width 136 height 16
click at [0, 0] on span "Only" at bounding box center [0, 0] width 0 height 0
click at [214, 164] on span "Apply" at bounding box center [213, 167] width 18 height 14
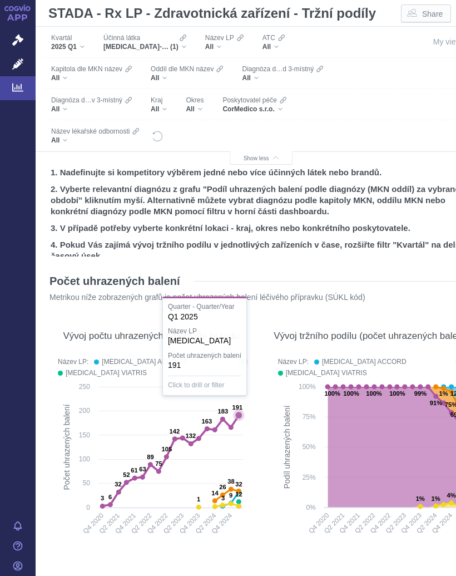
click at [238, 415] on icon at bounding box center [238, 415] width 7 height 7
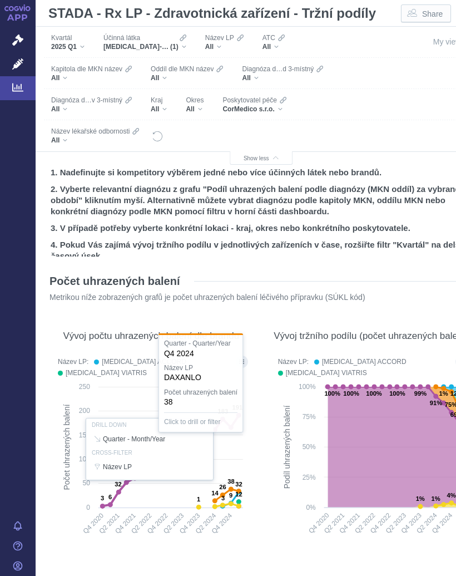
click at [228, 486] on div at bounding box center [151, 448] width 198 height 191
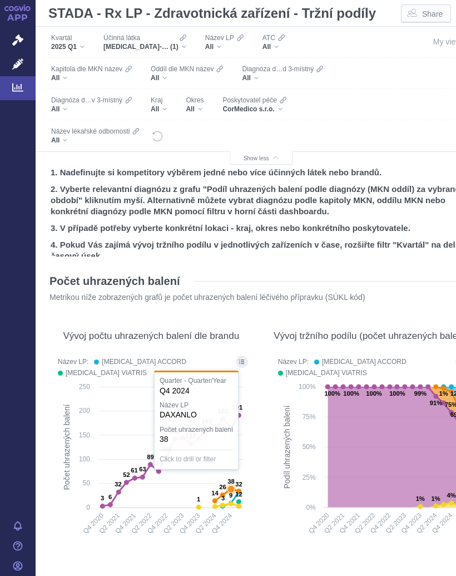
click at [230, 489] on icon at bounding box center [231, 489] width 7 height 7
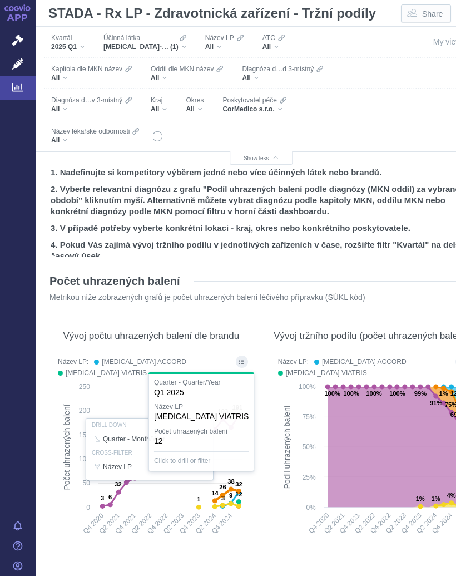
click at [234, 502] on div at bounding box center [151, 448] width 198 height 191
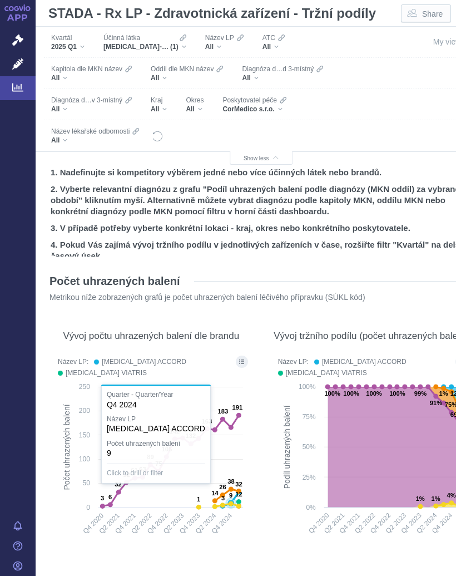
click at [233, 504] on icon at bounding box center [219, 505] width 40 height 3
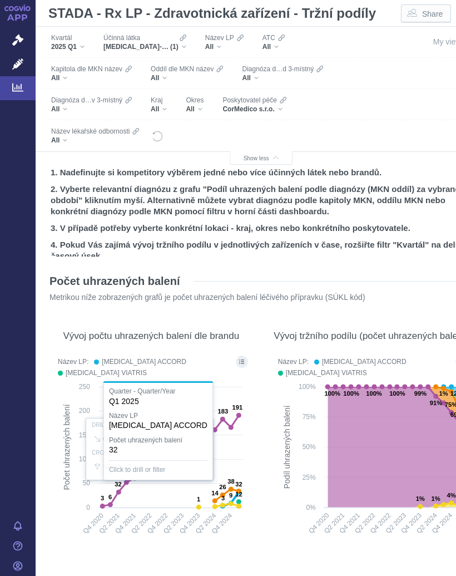
click at [239, 497] on div at bounding box center [151, 448] width 198 height 191
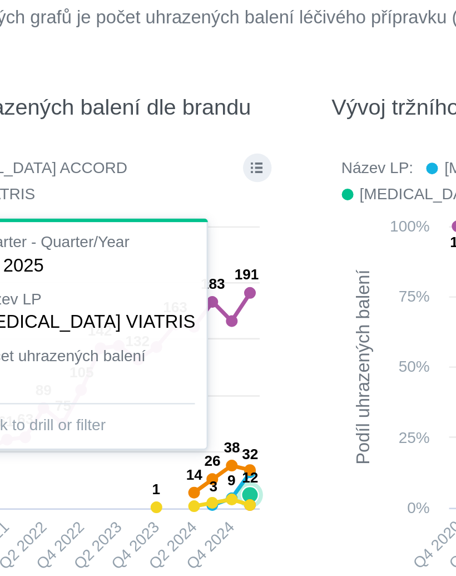
click at [199, 504] on icon at bounding box center [219, 505] width 40 height 3
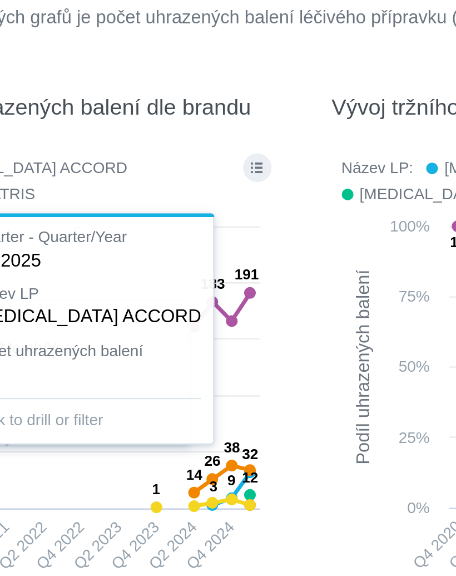
click at [102, 353] on div at bounding box center [151, 448] width 198 height 191
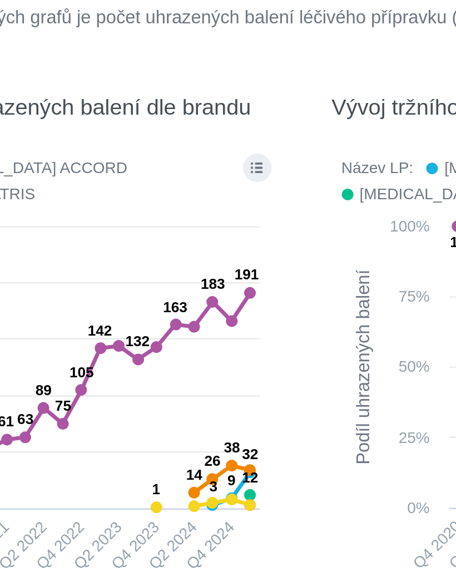
click at [199, 504] on icon at bounding box center [219, 505] width 40 height 3
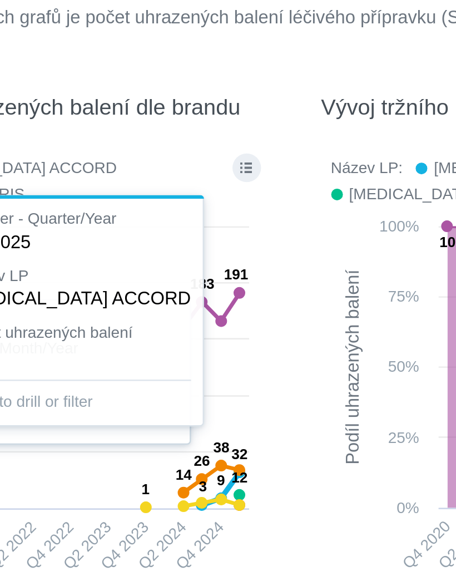
scroll to position [0, 4]
click at [102, 353] on div at bounding box center [147, 448] width 198 height 191
click at [235, 360] on icon "Show all legend items in a dialog" at bounding box center [237, 362] width 5 height 4
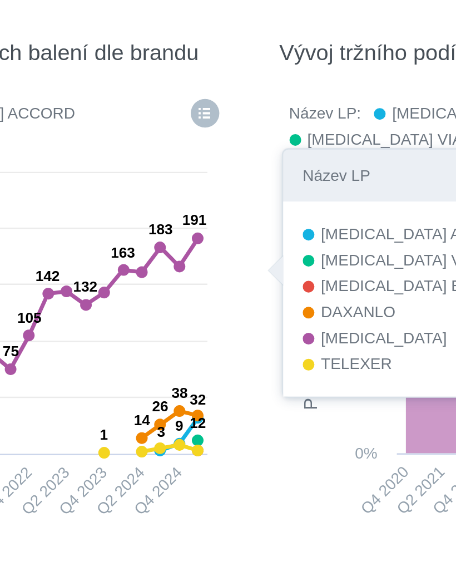
scroll to position [22, 22]
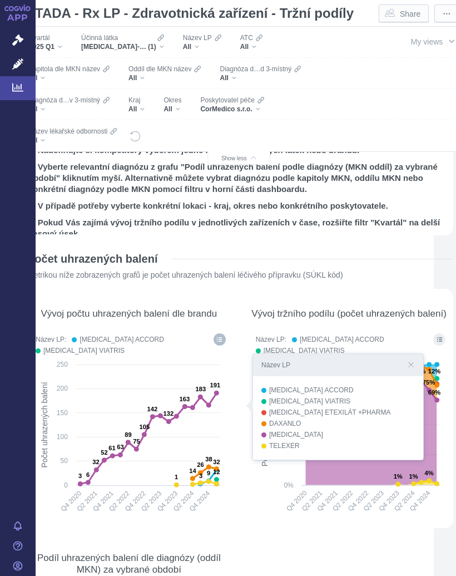
click at [258, 511] on rect at bounding box center [349, 441] width 195 height 164
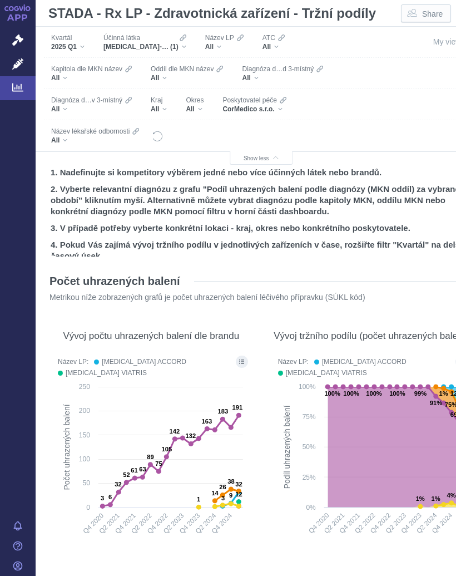
scroll to position [0, 0]
click at [190, 41] on div "Účinná [PERSON_NAME] [MEDICAL_DATA]-ETEXILÁT (1)" at bounding box center [145, 42] width 94 height 23
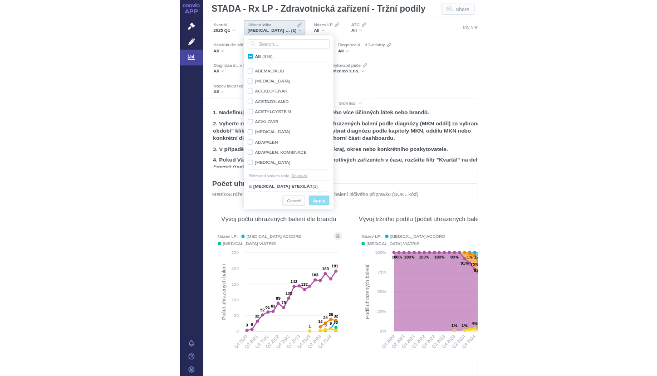
scroll to position [2658, 0]
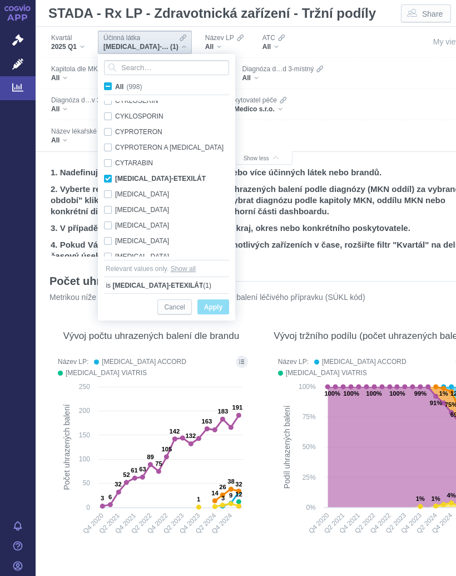
click at [115, 85] on input "All (998)" at bounding box center [118, 84] width 7 height 7
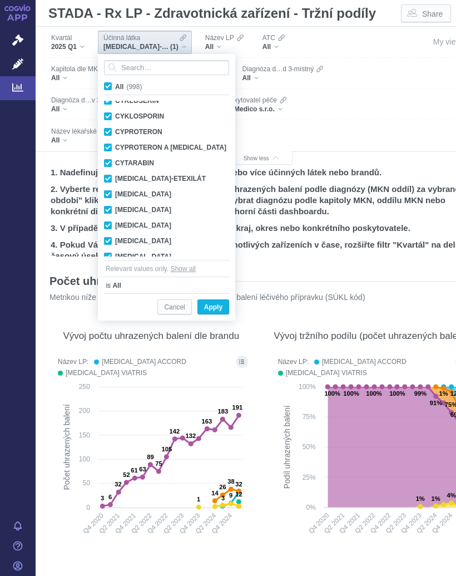
click at [115, 85] on label "All (998)" at bounding box center [124, 86] width 45 height 11
click at [115, 85] on input "All (998)" at bounding box center [118, 84] width 7 height 7
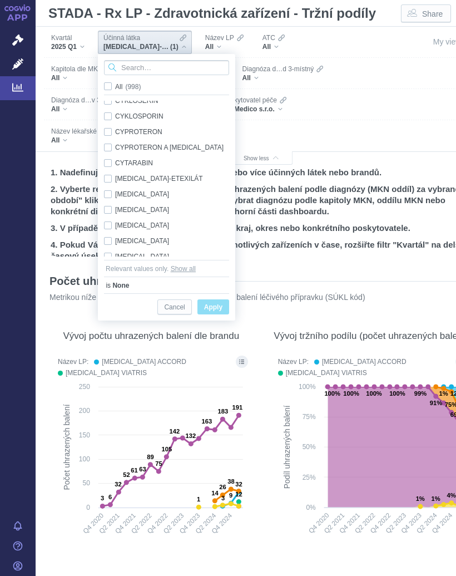
click at [151, 66] on input "Search attribute values" at bounding box center [166, 67] width 125 height 15
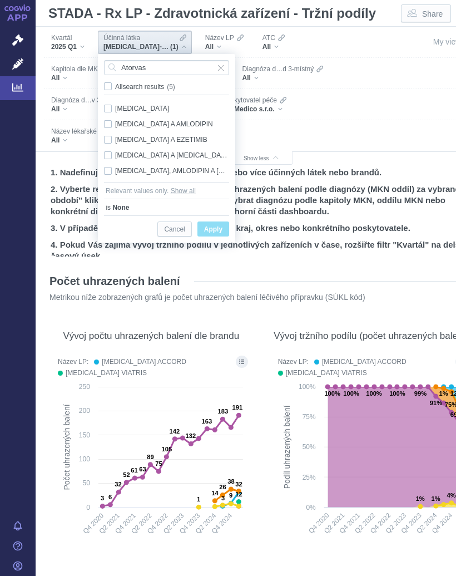
click at [180, 137] on div "[MEDICAL_DATA] A EZETIMIB Only" at bounding box center [167, 140] width 136 height 16
click at [0, 0] on span "Only" at bounding box center [0, 0] width 0 height 0
click at [217, 224] on span "Apply" at bounding box center [213, 230] width 18 height 14
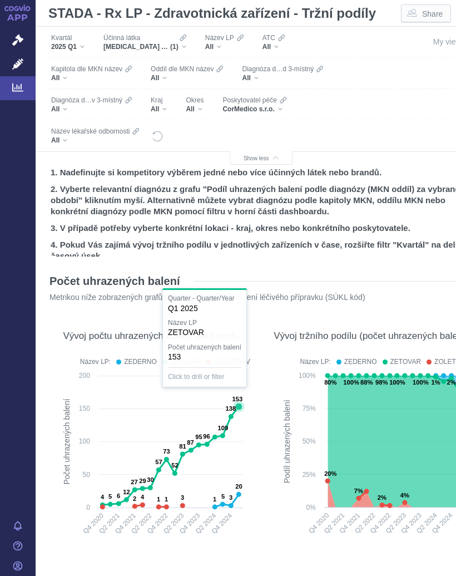
click at [239, 410] on icon at bounding box center [238, 406] width 7 height 7
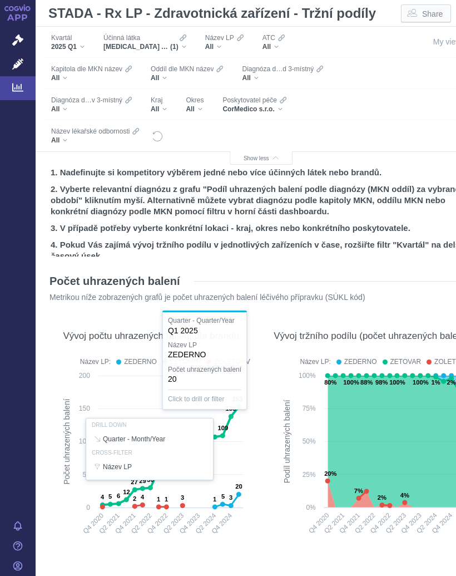
click at [239, 493] on div at bounding box center [151, 448] width 198 height 191
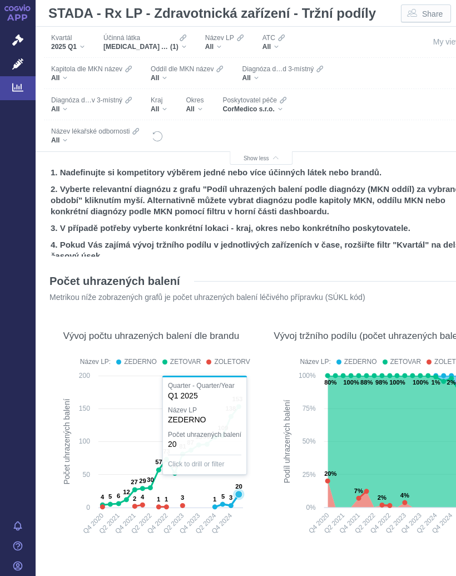
click at [237, 490] on text "20" at bounding box center [238, 486] width 7 height 7
click at [376, 265] on div "Počet uhrazených balení Metrikou níže zobrazených grafů je počet uhrazených bal…" at bounding box center [261, 287] width 429 height 48
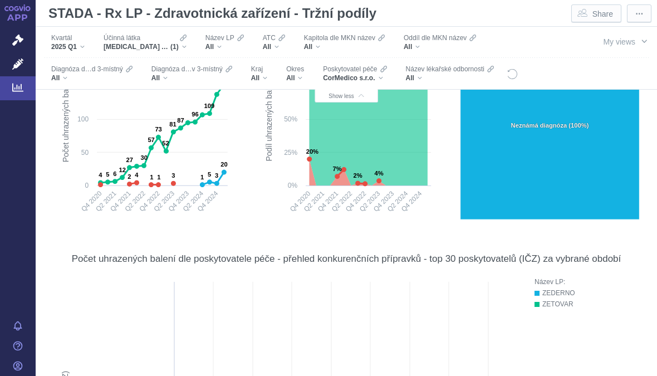
scroll to position [261, 0]
